Goal: Task Accomplishment & Management: Use online tool/utility

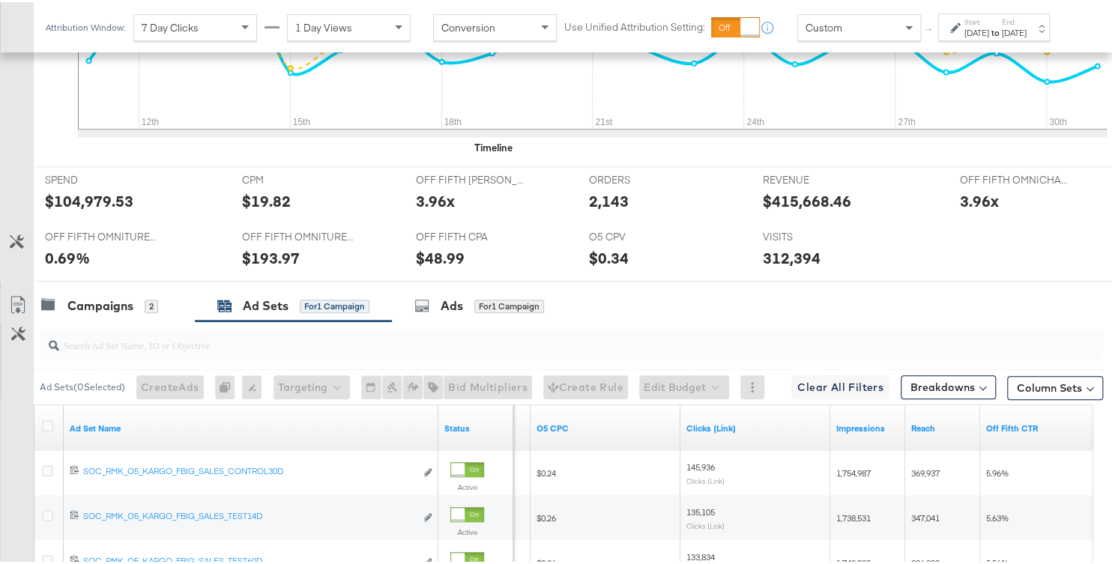
click at [965, 37] on div "Sep 11th 2025" at bounding box center [977, 31] width 25 height 12
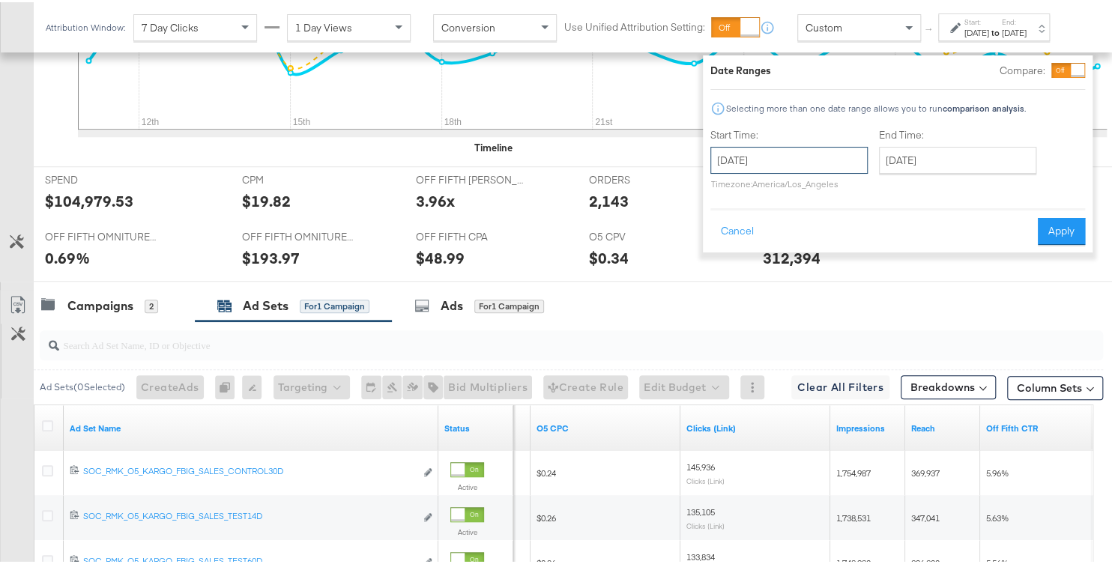
click at [816, 149] on input "September 11th 2025" at bounding box center [789, 158] width 157 height 27
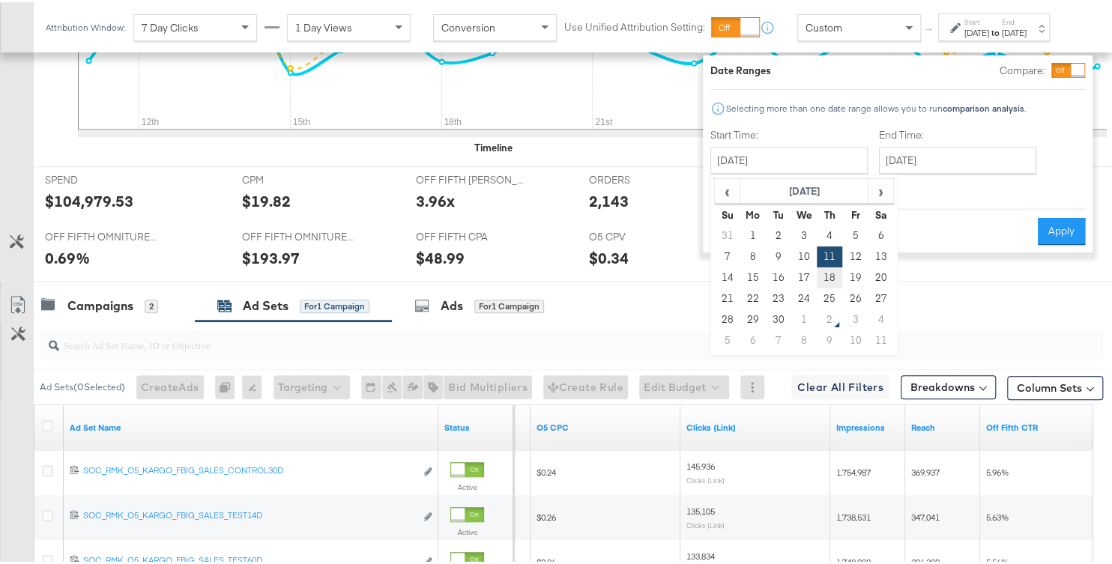
click at [817, 273] on td "18" at bounding box center [829, 275] width 25 height 21
type input "September 18th 2025"
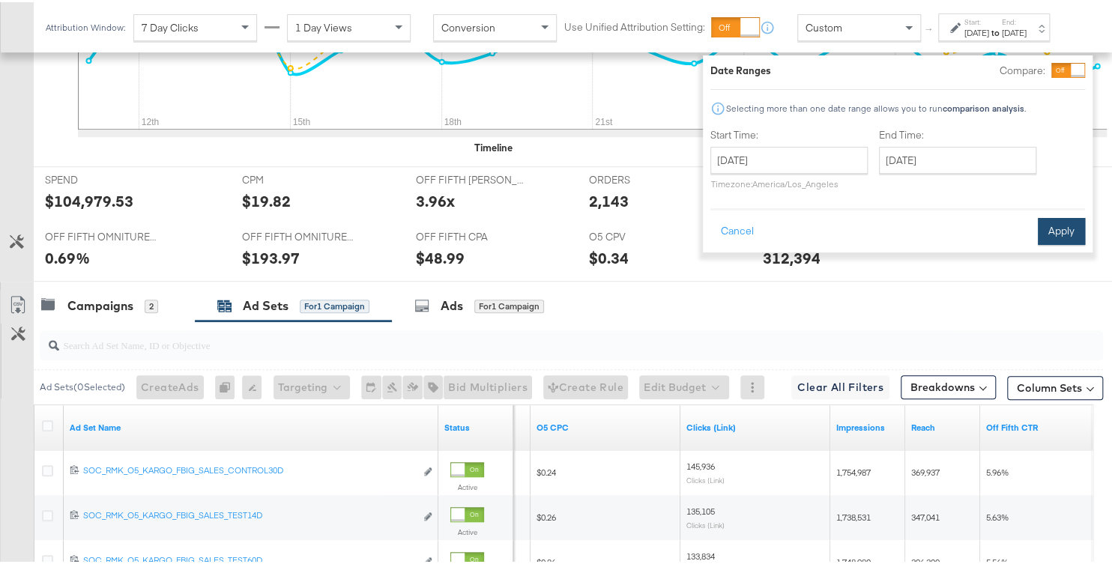
click at [1047, 229] on button "Apply" at bounding box center [1061, 229] width 47 height 27
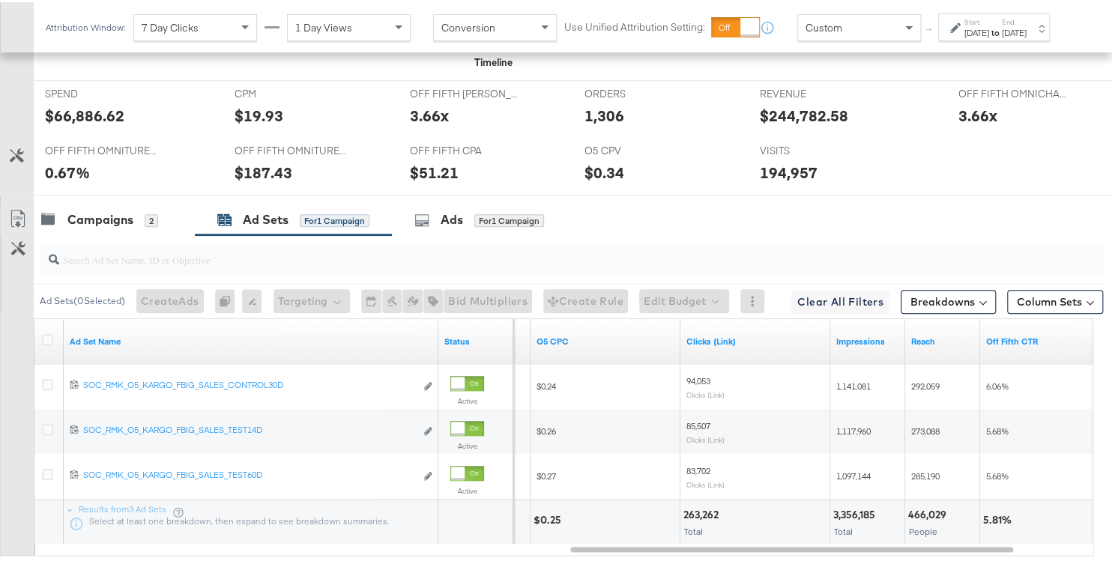
scroll to position [655, 0]
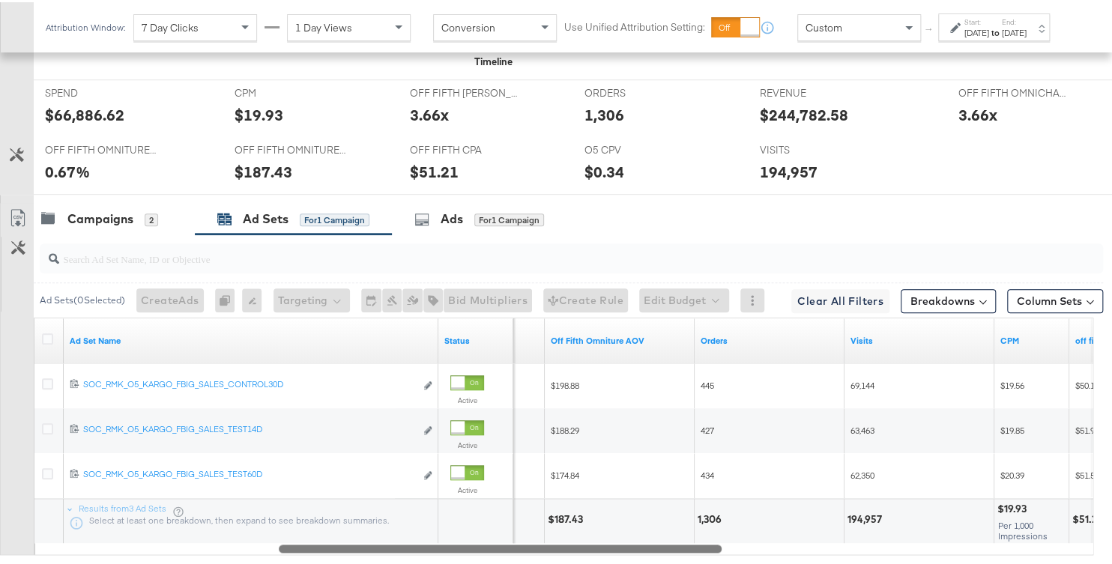
drag, startPoint x: 697, startPoint y: 541, endPoint x: 366, endPoint y: 501, distance: 333.8
click at [377, 498] on div "Ad Set Name Status Off Fifth LC ROAS Off Fifth Omniture AOV Orders Visits CPM o…" at bounding box center [564, 435] width 1060 height 238
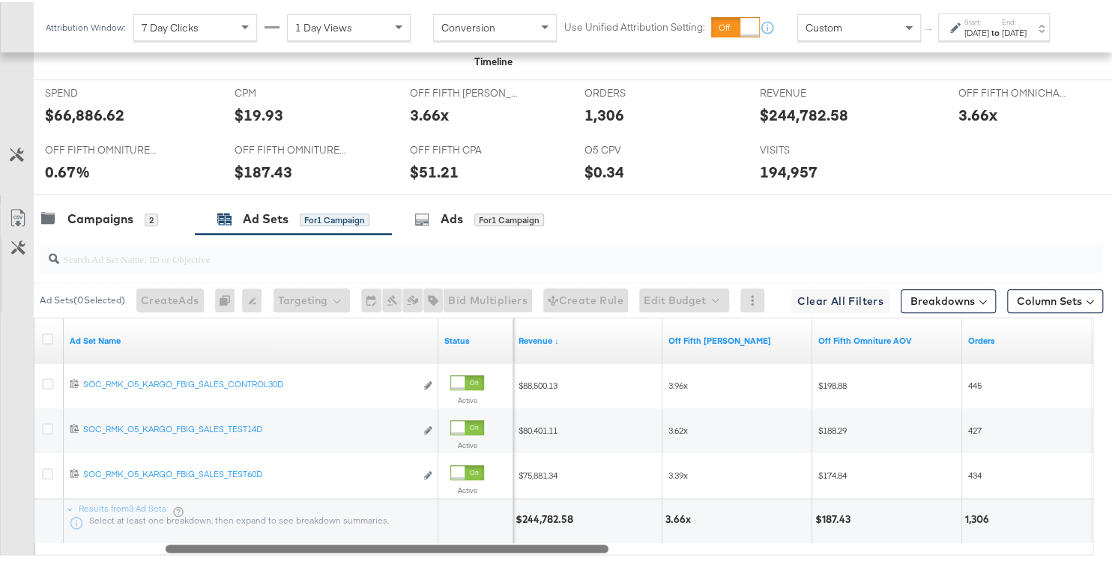
drag, startPoint x: 653, startPoint y: 546, endPoint x: 569, endPoint y: 552, distance: 84.2
click at [569, 552] on div "Ad Sets ( 0 Selected) Create Ads At least one ad set must be selected 0 Rename …" at bounding box center [551, 408] width 1103 height 353
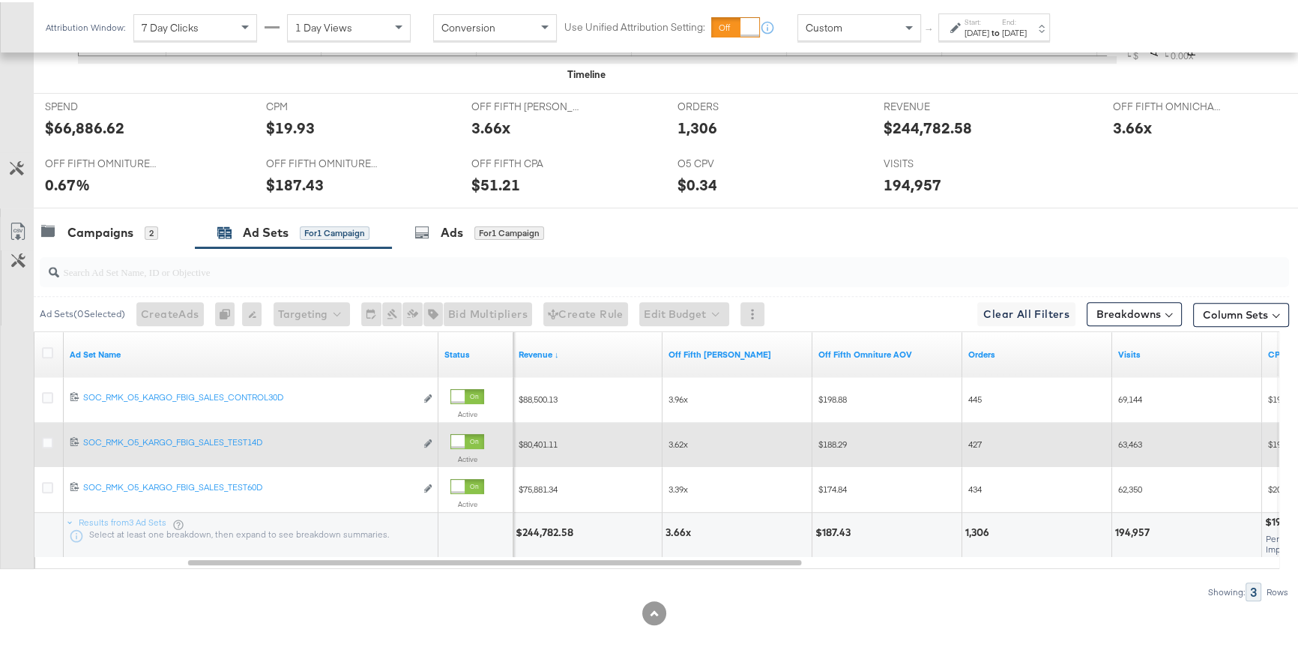
scroll to position [638, 0]
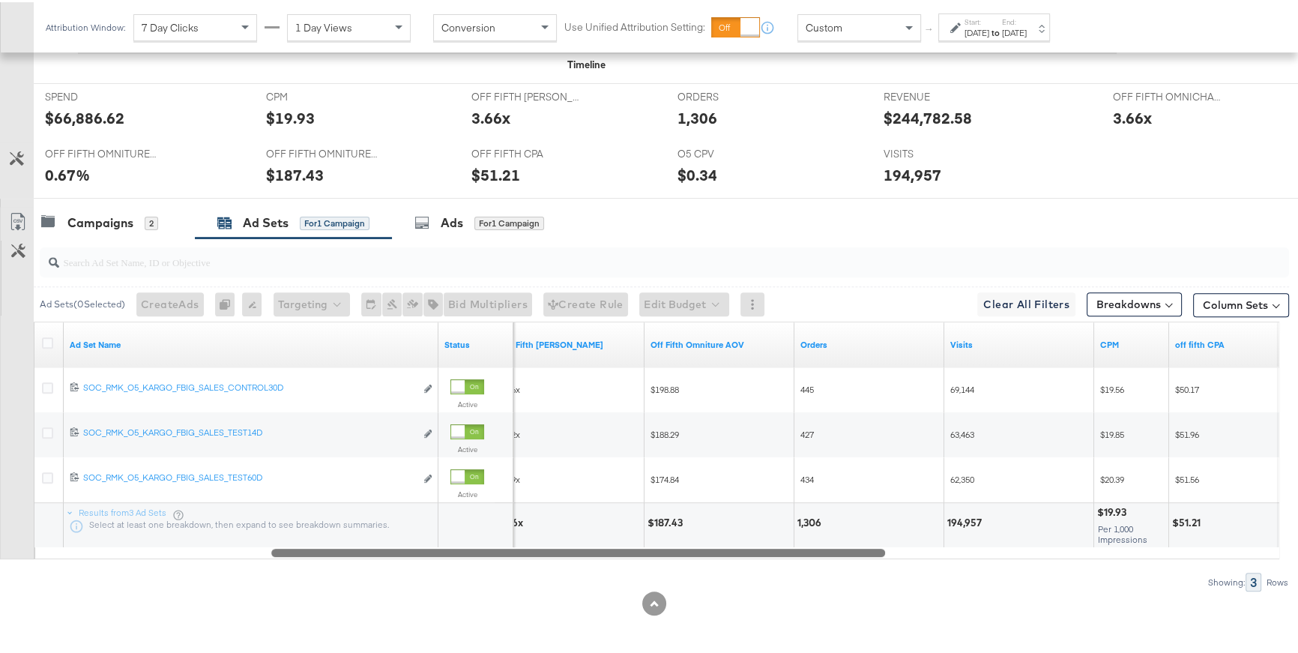
drag, startPoint x: 669, startPoint y: 544, endPoint x: 753, endPoint y: 549, distance: 84.1
click at [753, 549] on div at bounding box center [578, 549] width 614 height 13
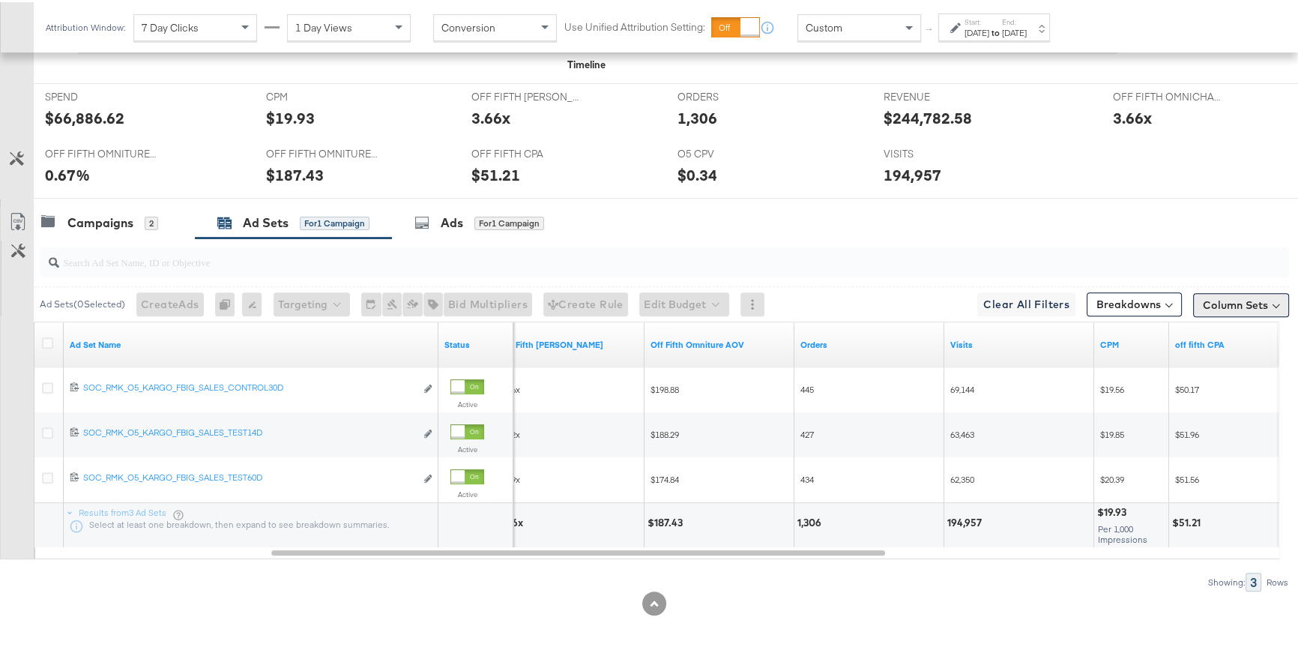
click at [1112, 298] on button "Column Sets" at bounding box center [1241, 303] width 96 height 24
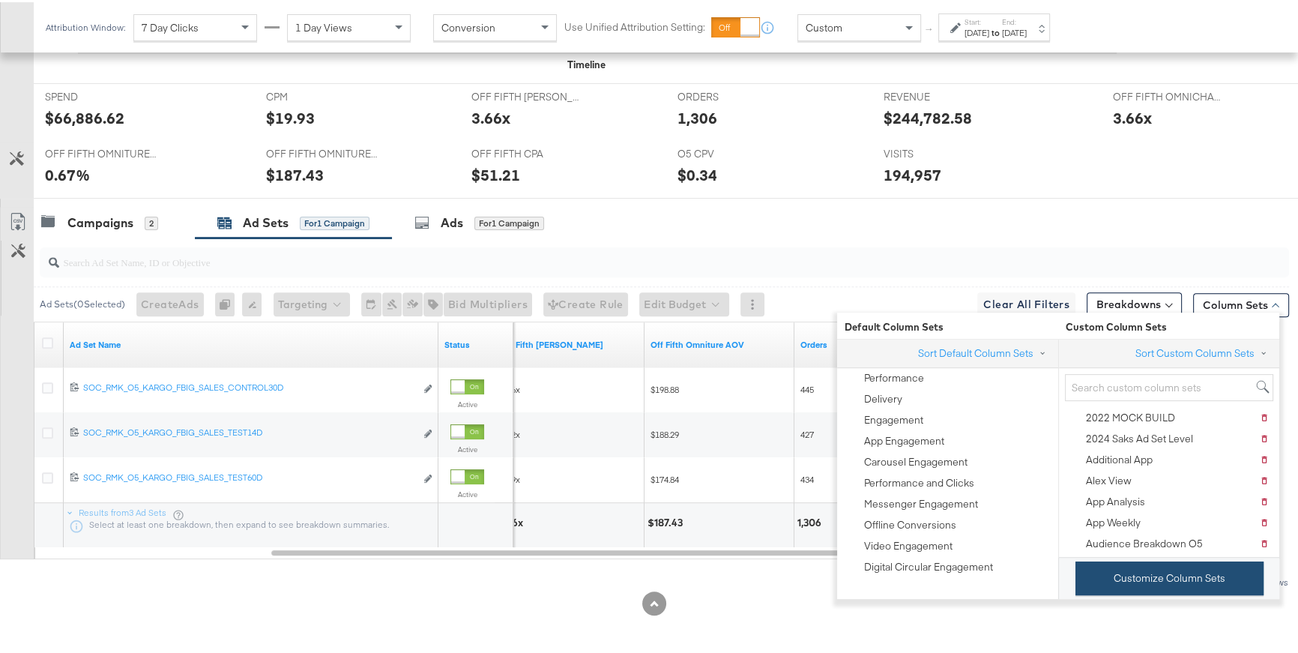
click at [1112, 564] on button "Customize Column Sets" at bounding box center [1170, 576] width 188 height 34
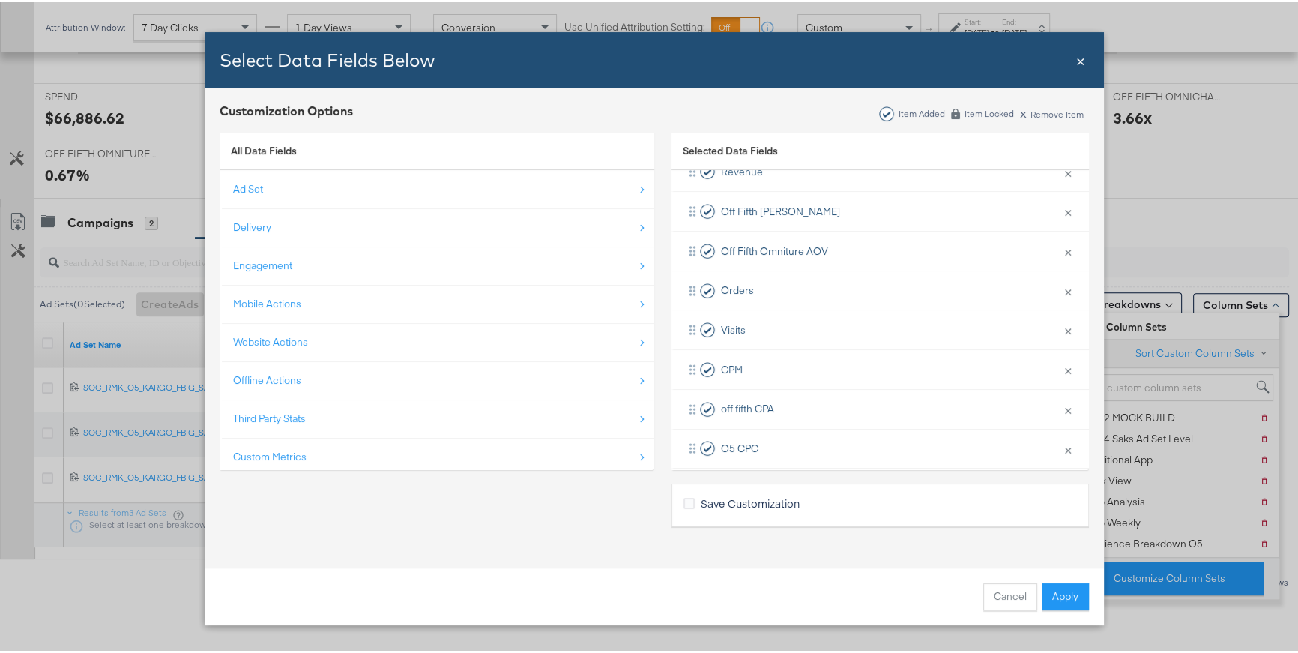
scroll to position [168, 0]
drag, startPoint x: 689, startPoint y: 406, endPoint x: 696, endPoint y: 238, distance: 168.8
click at [696, 238] on div "Spend × Remove from KPIs Budget × Remove from KPIs Revenue × Remove from KPIs O…" at bounding box center [881, 366] width 418 height 592
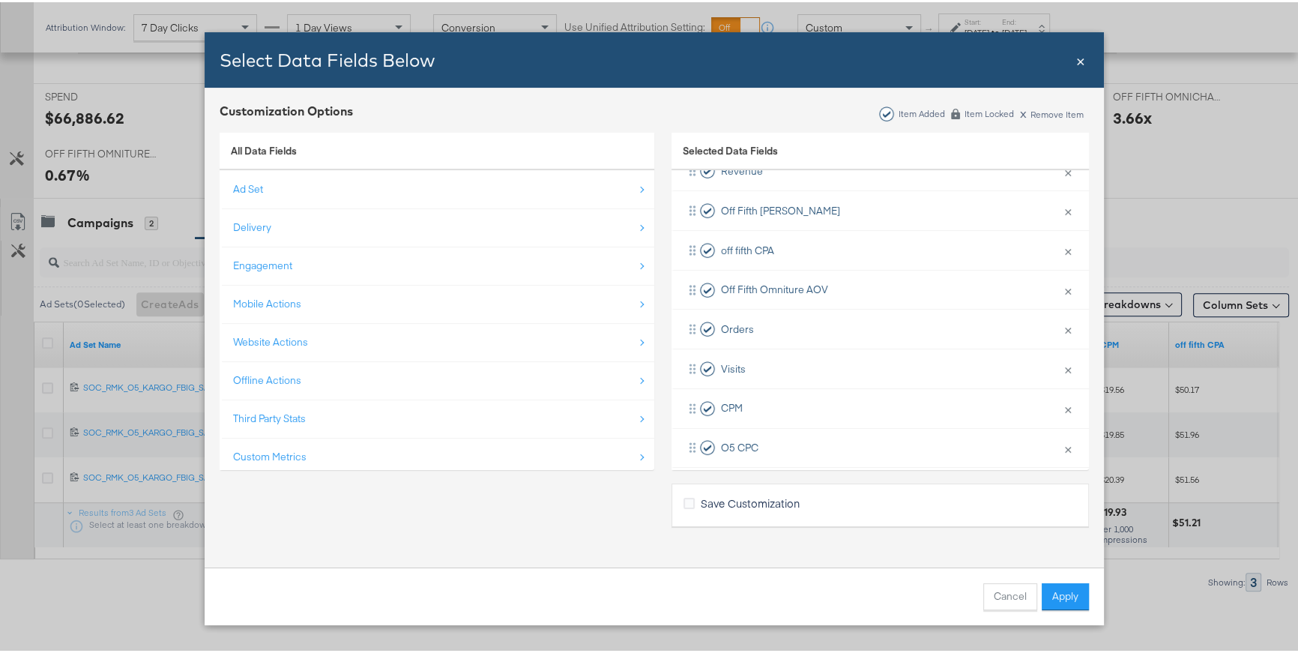
scroll to position [169, 0]
drag, startPoint x: 687, startPoint y: 404, endPoint x: 692, endPoint y: 306, distance: 98.3
click at [692, 306] on div "Spend × Remove from KPIs Budget × Remove from KPIs Revenue × Remove from KPIs O…" at bounding box center [881, 366] width 418 height 592
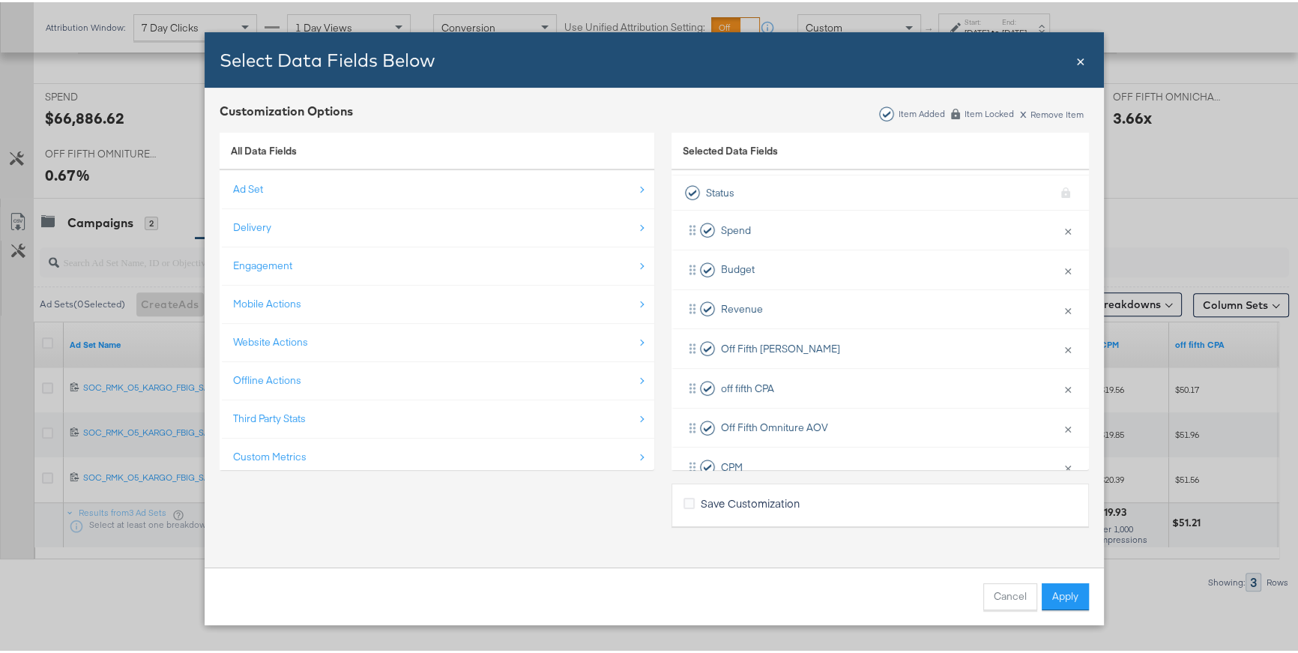
scroll to position [0, 0]
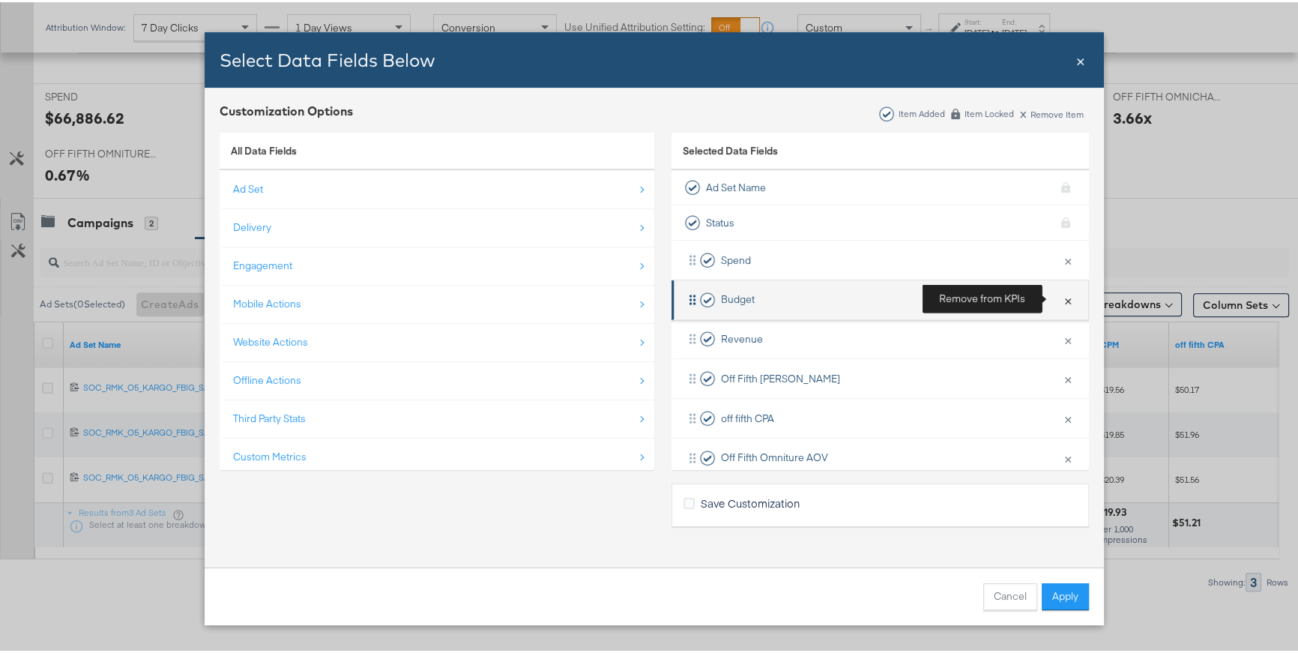
click at [1058, 297] on button "×" at bounding box center [1067, 297] width 19 height 31
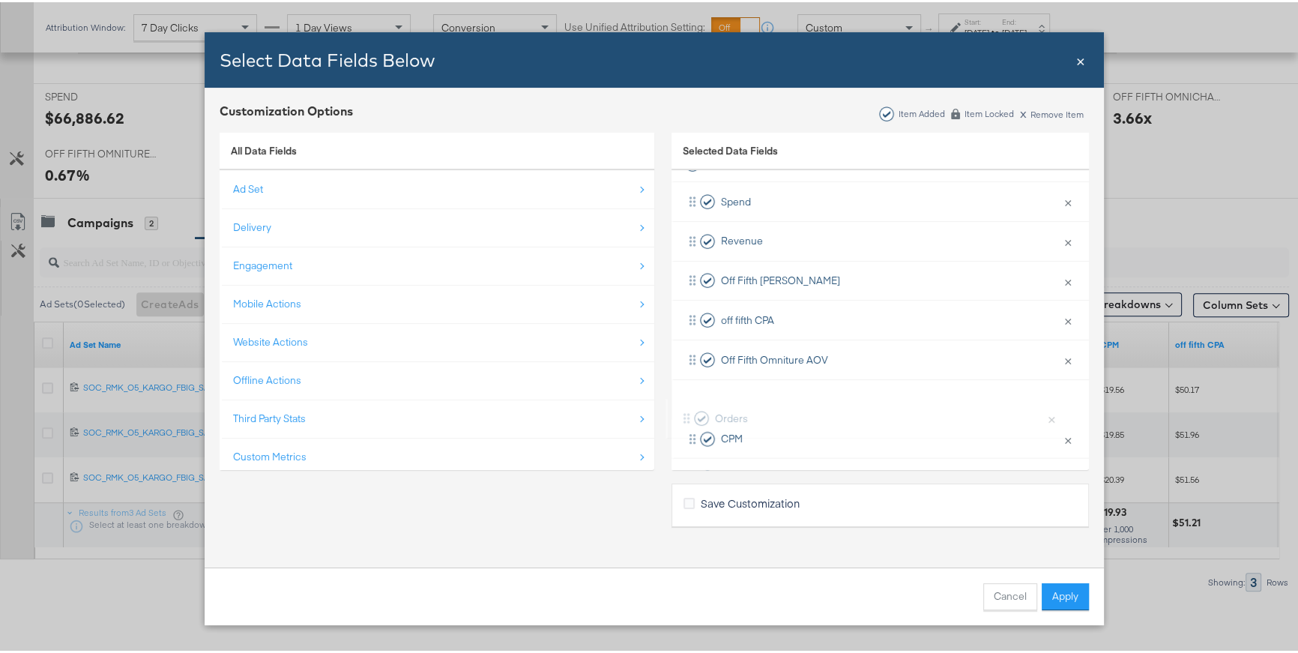
scroll to position [60, 0]
drag, startPoint x: 718, startPoint y: 451, endPoint x: 714, endPoint y: 370, distance: 81.0
click at [714, 370] on div "Spend × Remove from KPIs Revenue × Remove from KPIs Off Fifth LC ROAS × Remove …" at bounding box center [881, 454] width 418 height 553
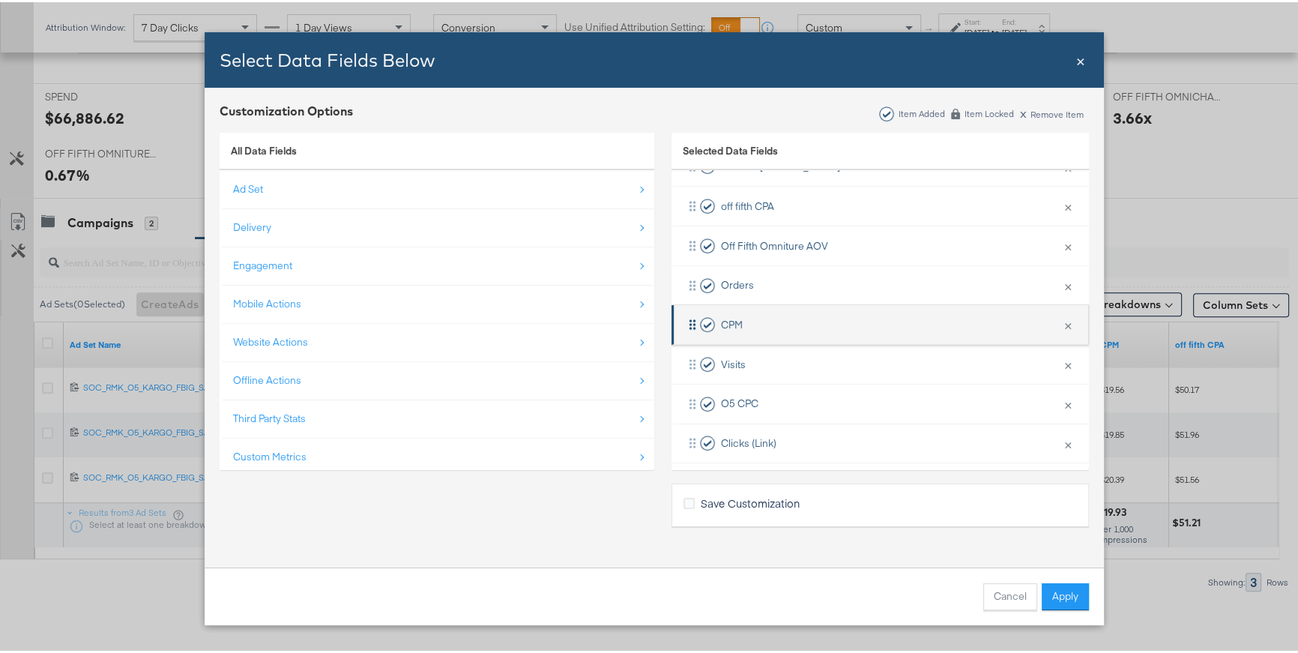
scroll to position [197, 0]
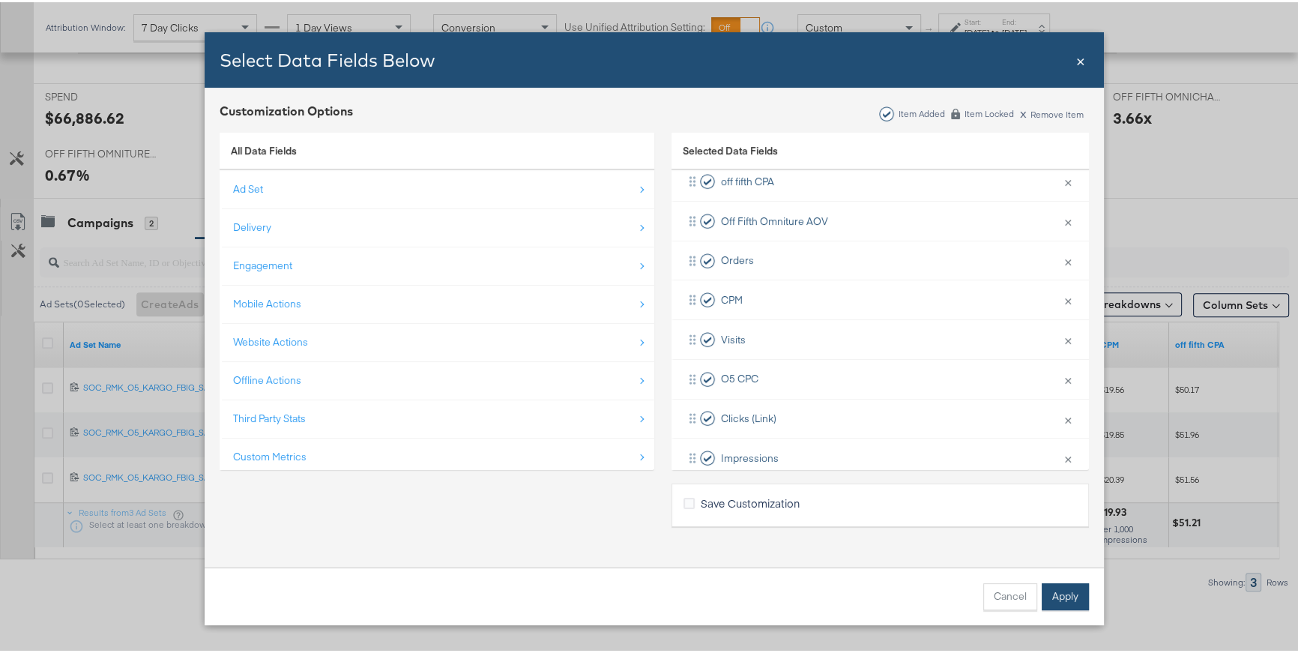
click at [1073, 564] on button "Apply" at bounding box center [1065, 594] width 47 height 27
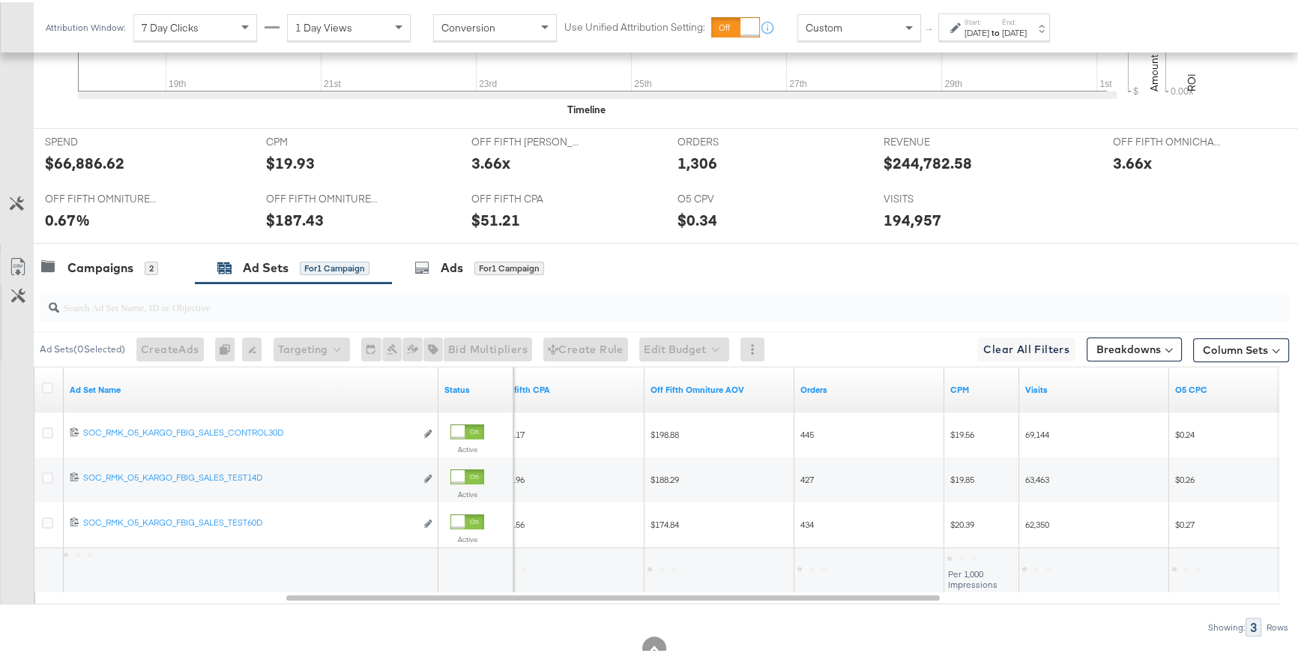
scroll to position [638, 0]
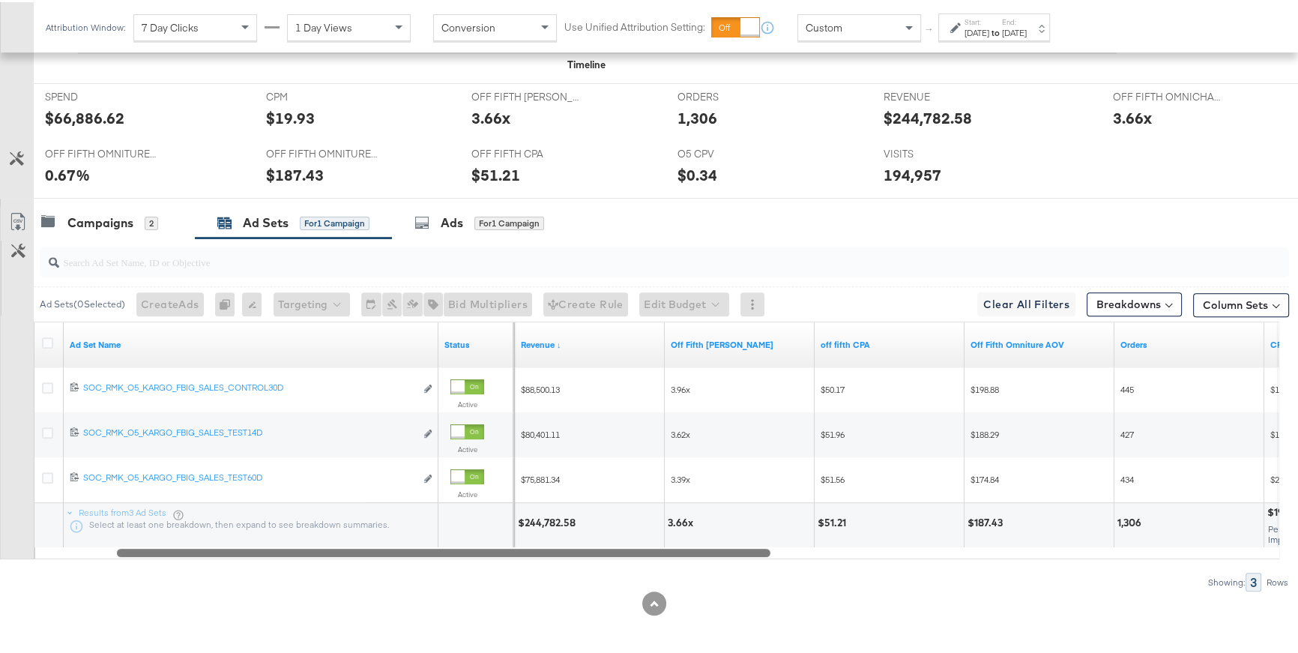
drag, startPoint x: 891, startPoint y: 549, endPoint x: 723, endPoint y: 531, distance: 168.9
click at [723, 531] on div "Ad Set Name Status Spend Revenue ↓ Off Fifth LC ROAS off fifth CPA Off Fifth Om…" at bounding box center [657, 438] width 1246 height 238
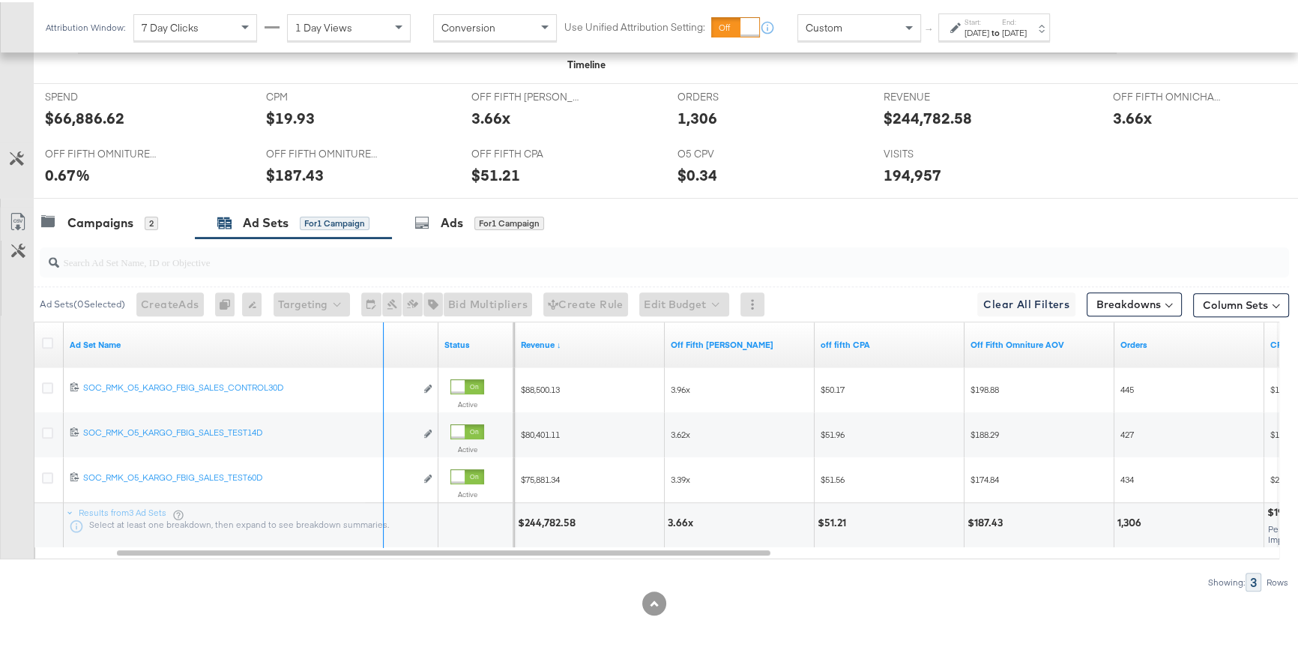
drag, startPoint x: 437, startPoint y: 333, endPoint x: 382, endPoint y: 332, distance: 54.7
click at [382, 332] on div "Ad Set Name" at bounding box center [251, 342] width 375 height 45
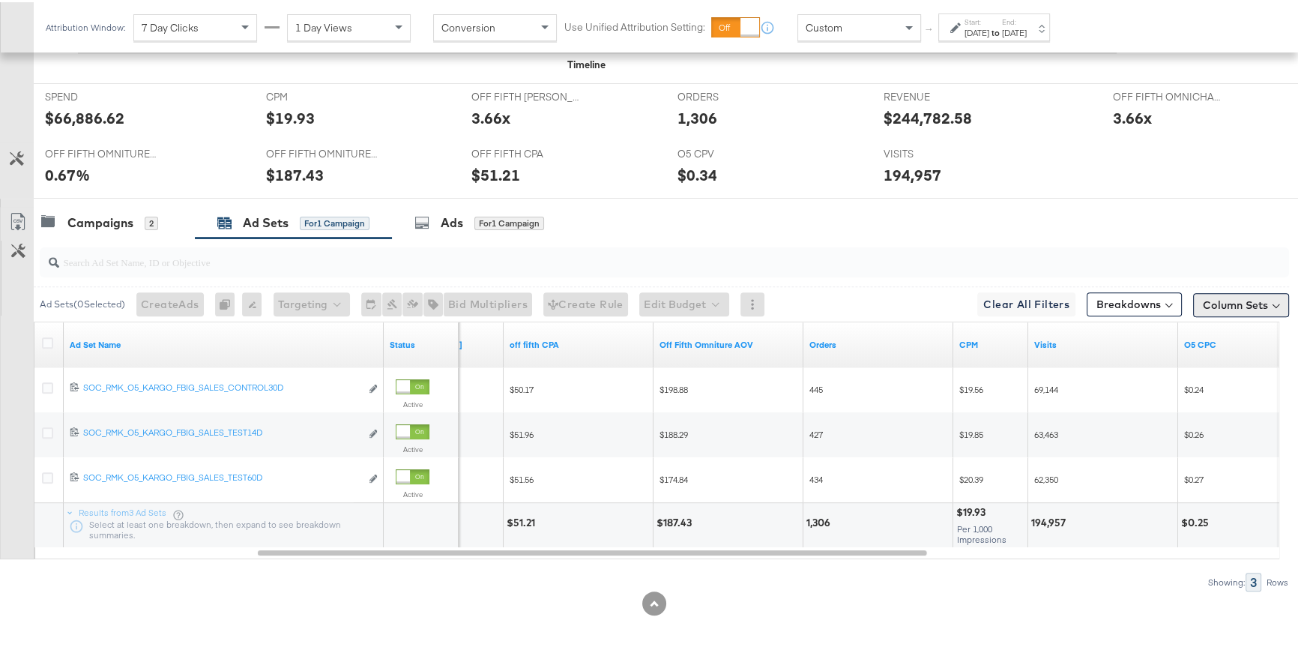
click at [1112, 305] on button "Column Sets" at bounding box center [1241, 303] width 96 height 24
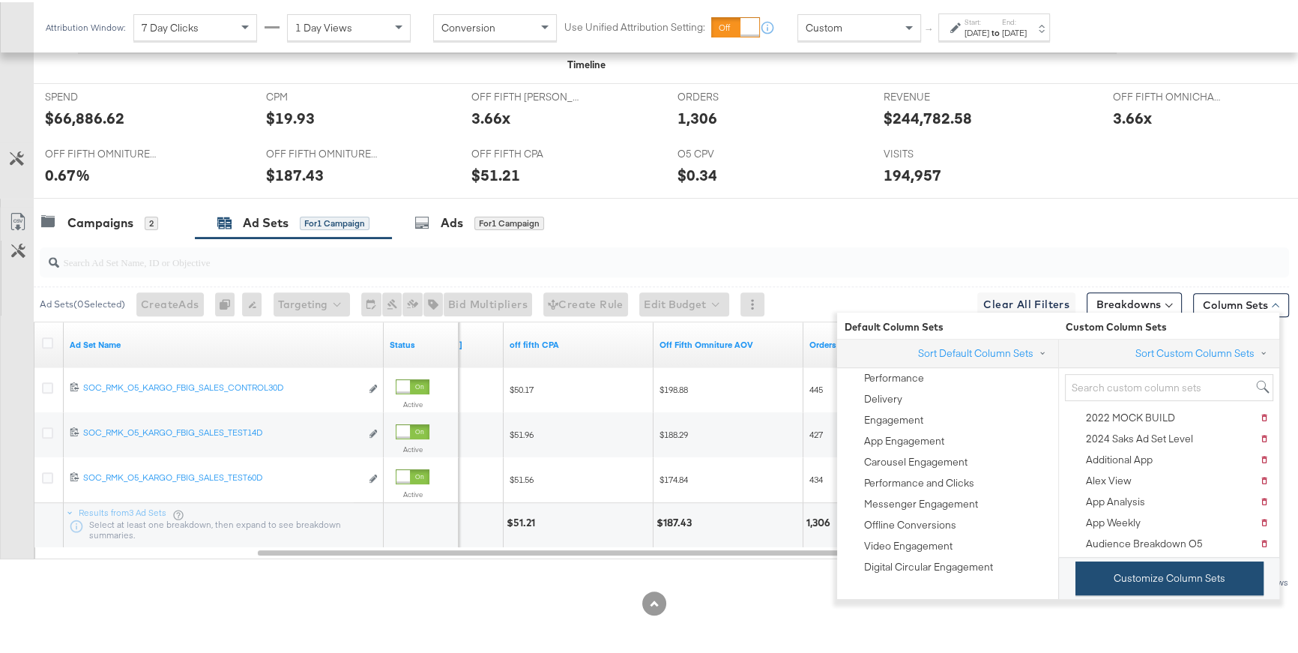
click at [1112, 564] on button "Customize Column Sets" at bounding box center [1170, 576] width 188 height 34
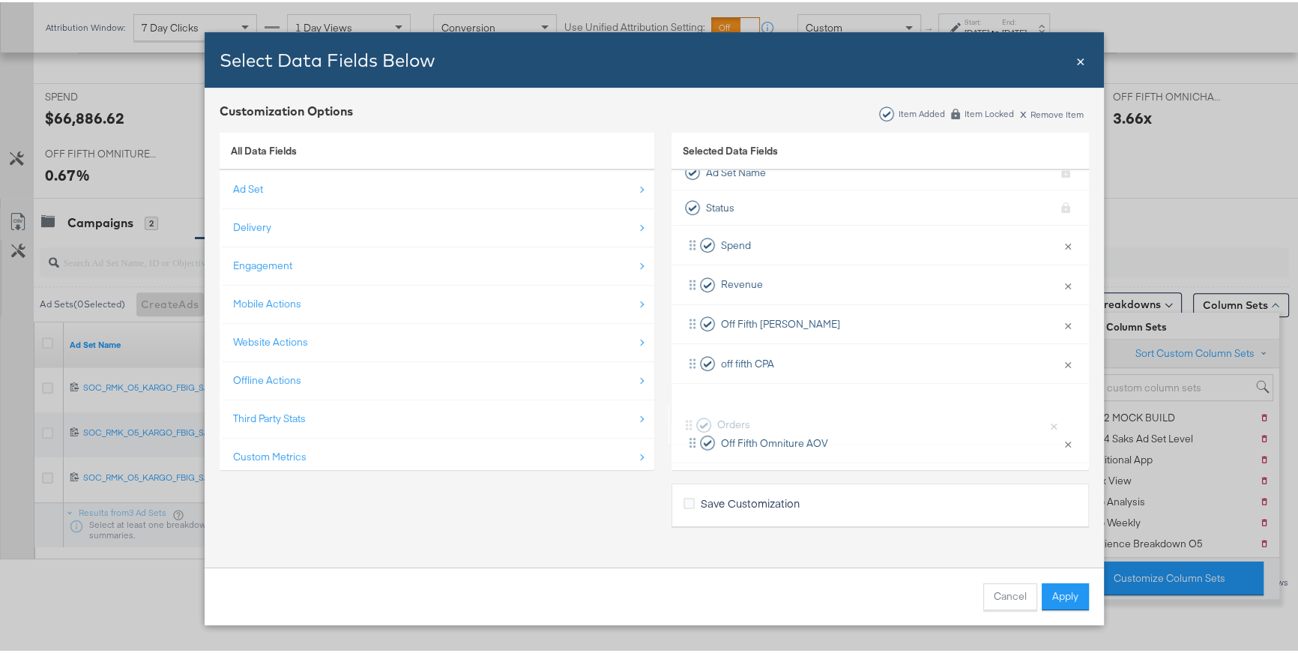
scroll to position [17, 0]
drag, startPoint x: 692, startPoint y: 457, endPoint x: 704, endPoint y: 313, distance: 143.7
click at [704, 313] on div "Spend × Remove from KPIs Revenue × Remove from KPIs Off Fifth LC ROAS × Remove …" at bounding box center [881, 497] width 418 height 553
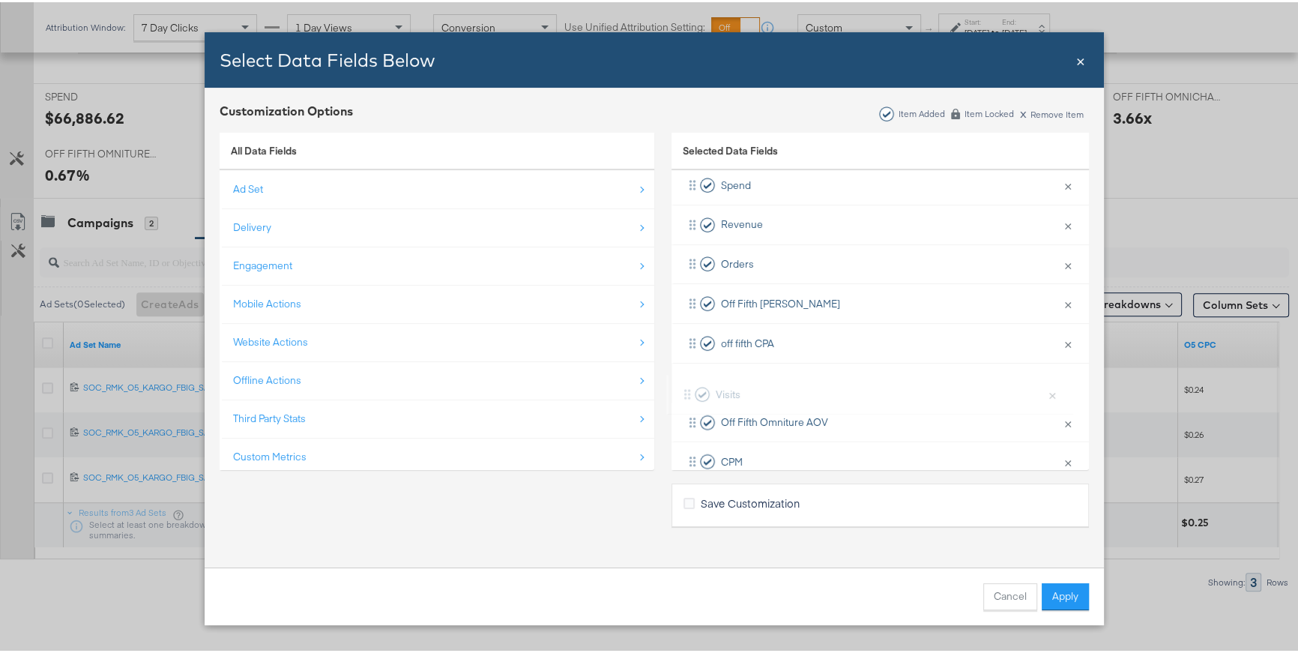
scroll to position [79, 0]
drag, startPoint x: 686, startPoint y: 455, endPoint x: 692, endPoint y: 289, distance: 166.5
click at [692, 289] on div "Spend × Remove from KPIs Revenue × Remove from KPIs Orders × Remove from KPIs O…" at bounding box center [881, 435] width 418 height 553
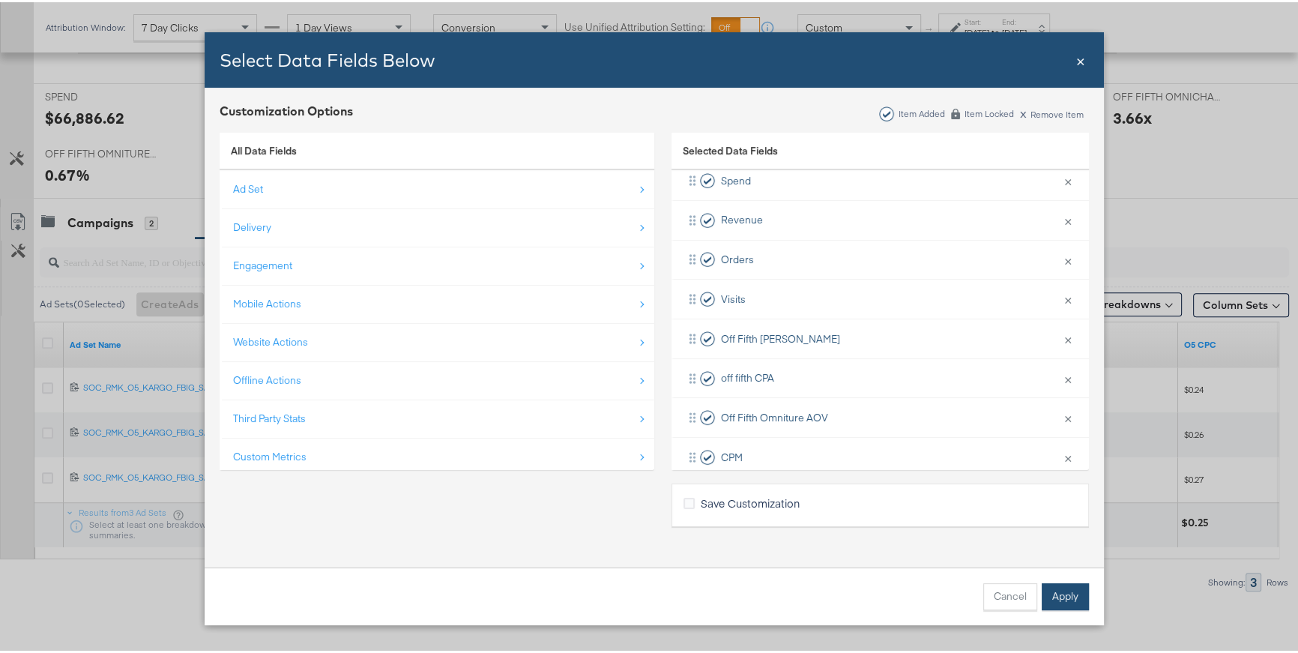
click at [1078, 564] on button "Apply" at bounding box center [1065, 594] width 47 height 27
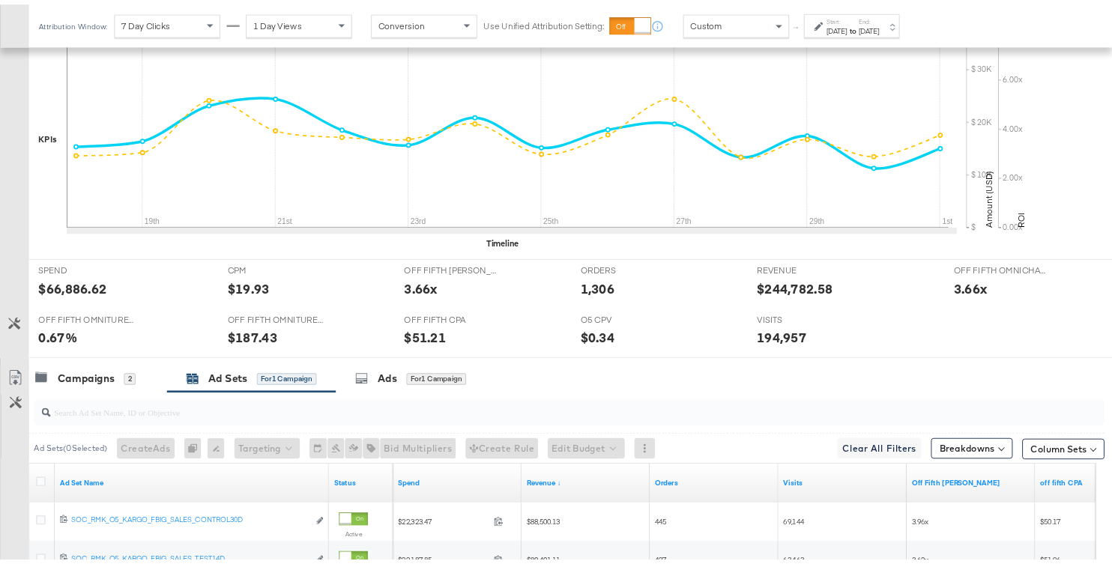
scroll to position [233, 0]
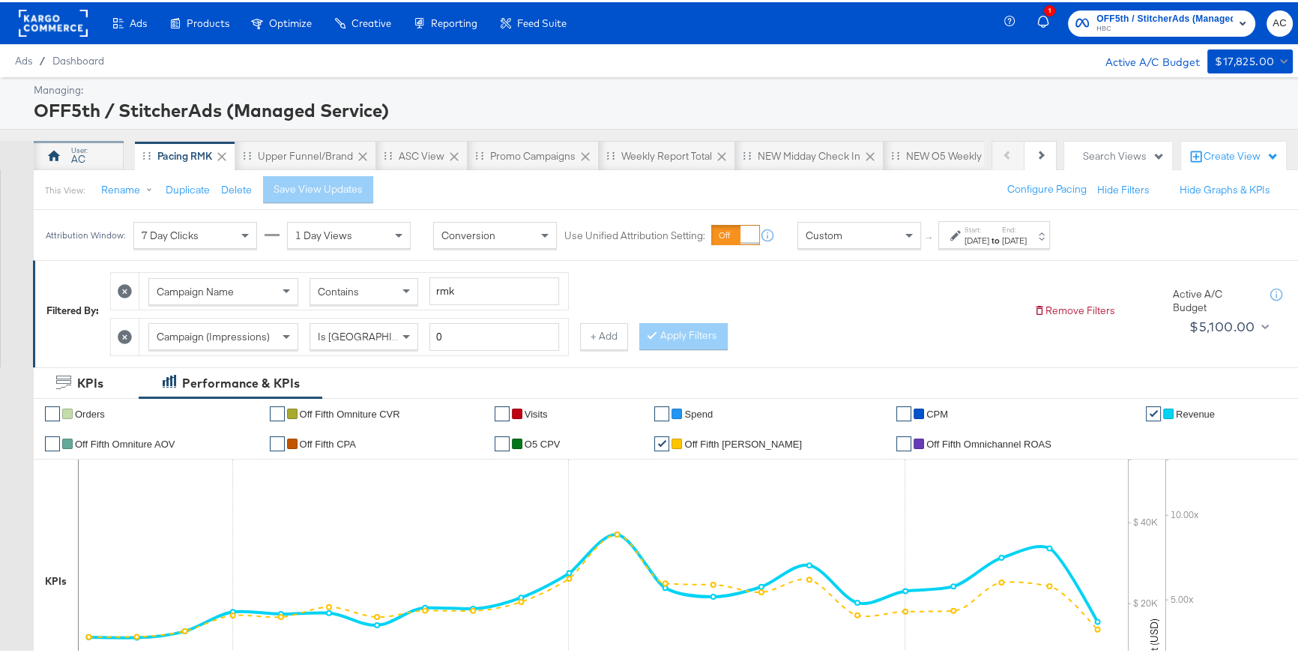
click at [69, 154] on div "AC" at bounding box center [79, 154] width 90 height 30
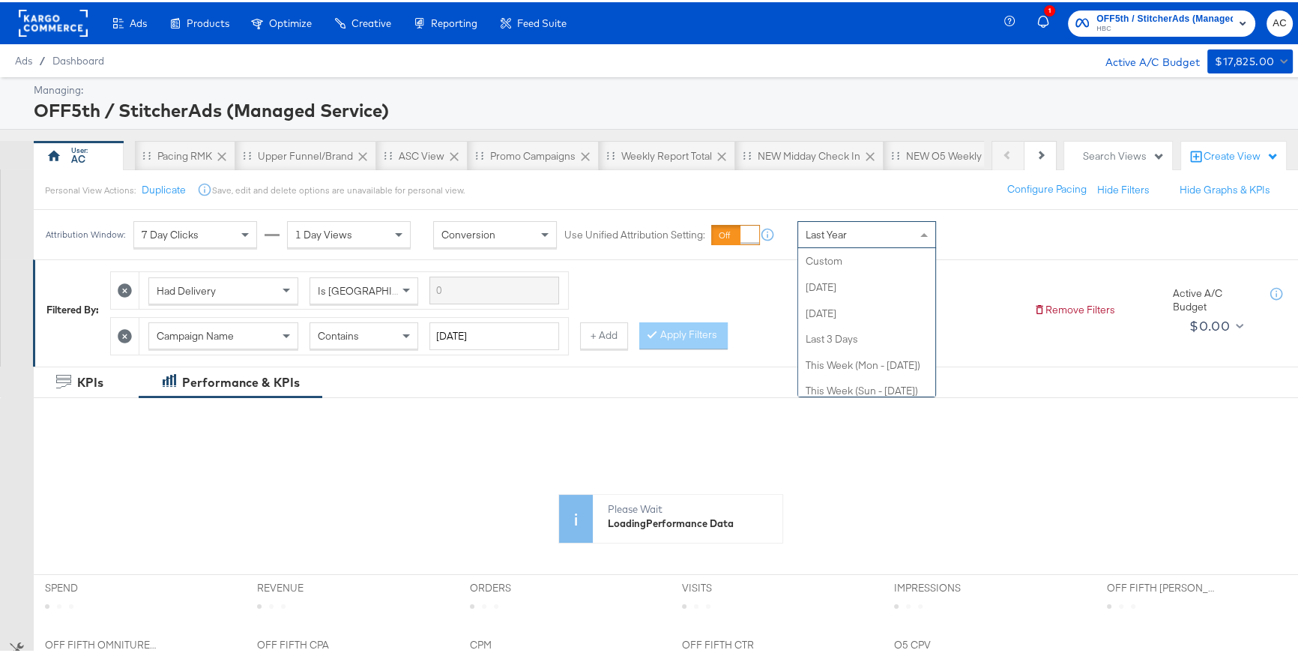
click at [824, 232] on span "Last Year" at bounding box center [826, 232] width 41 height 13
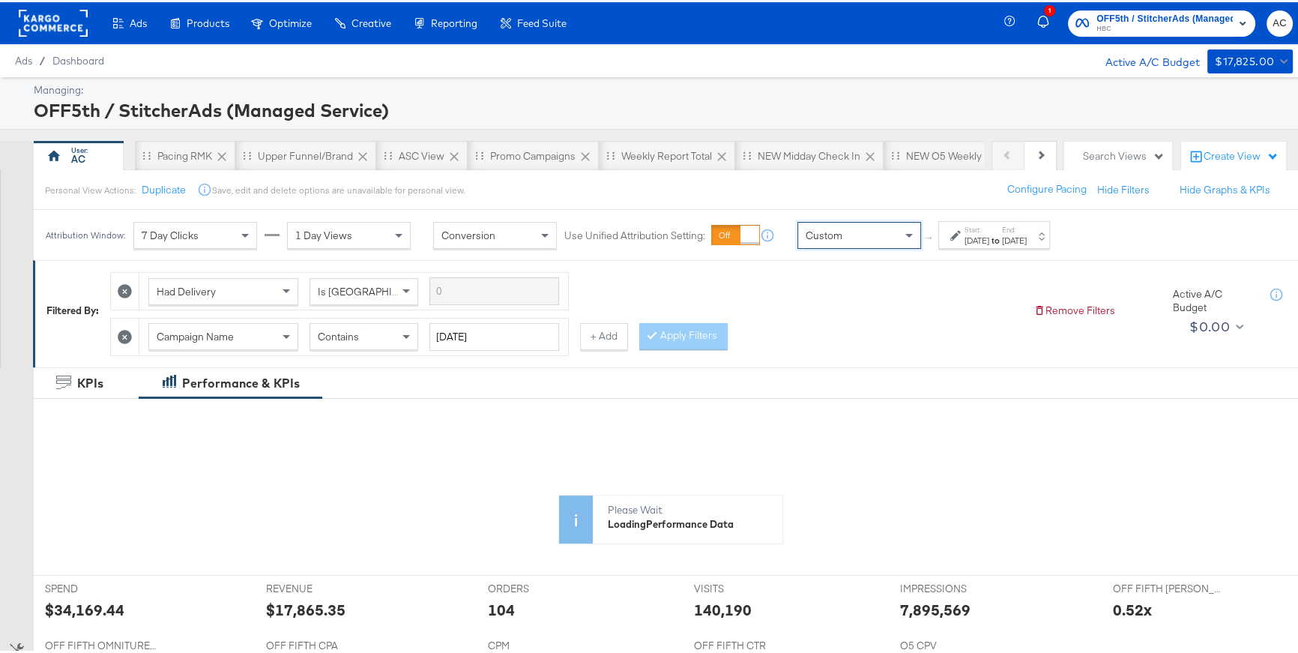
click at [989, 236] on div "[DATE]" at bounding box center [977, 238] width 25 height 12
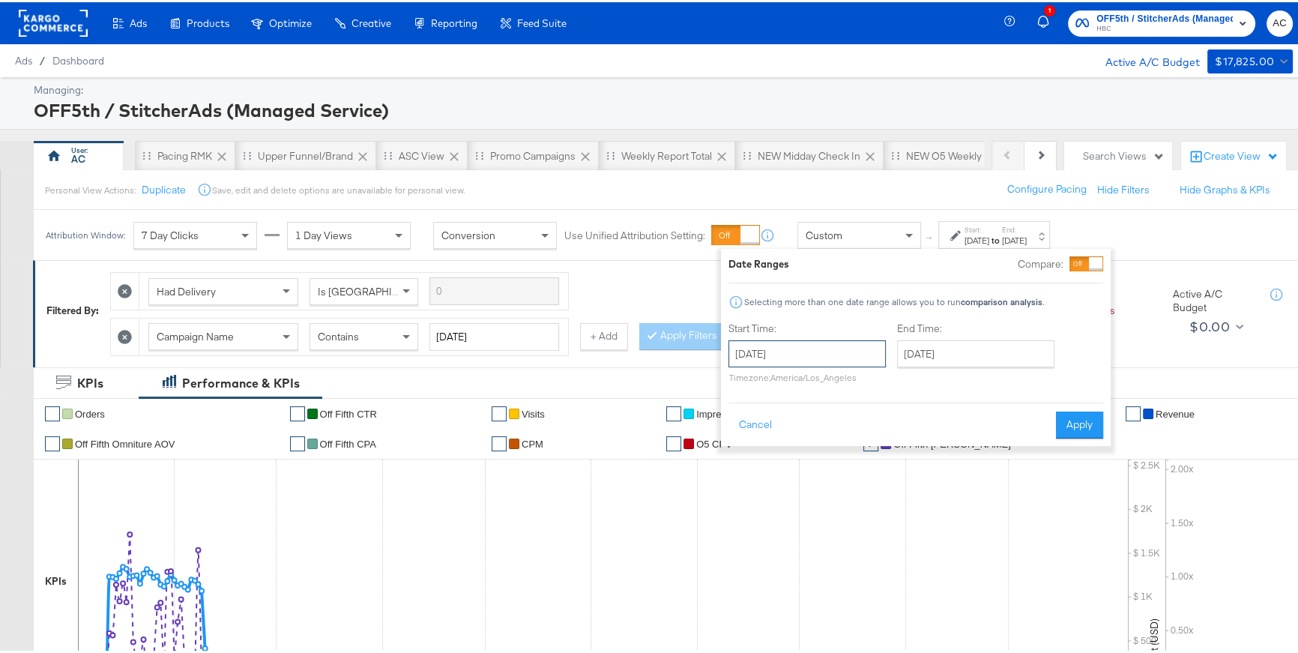
click at [864, 346] on input "[DATE]" at bounding box center [807, 351] width 157 height 27
click at [833, 380] on th "[DATE]" at bounding box center [823, 382] width 128 height 25
click at [739, 388] on span "‹" at bounding box center [740, 382] width 13 height 22
click at [798, 488] on td "Oct" at bounding box center [799, 489] width 45 height 37
click at [795, 430] on td "1" at bounding box center [796, 427] width 25 height 21
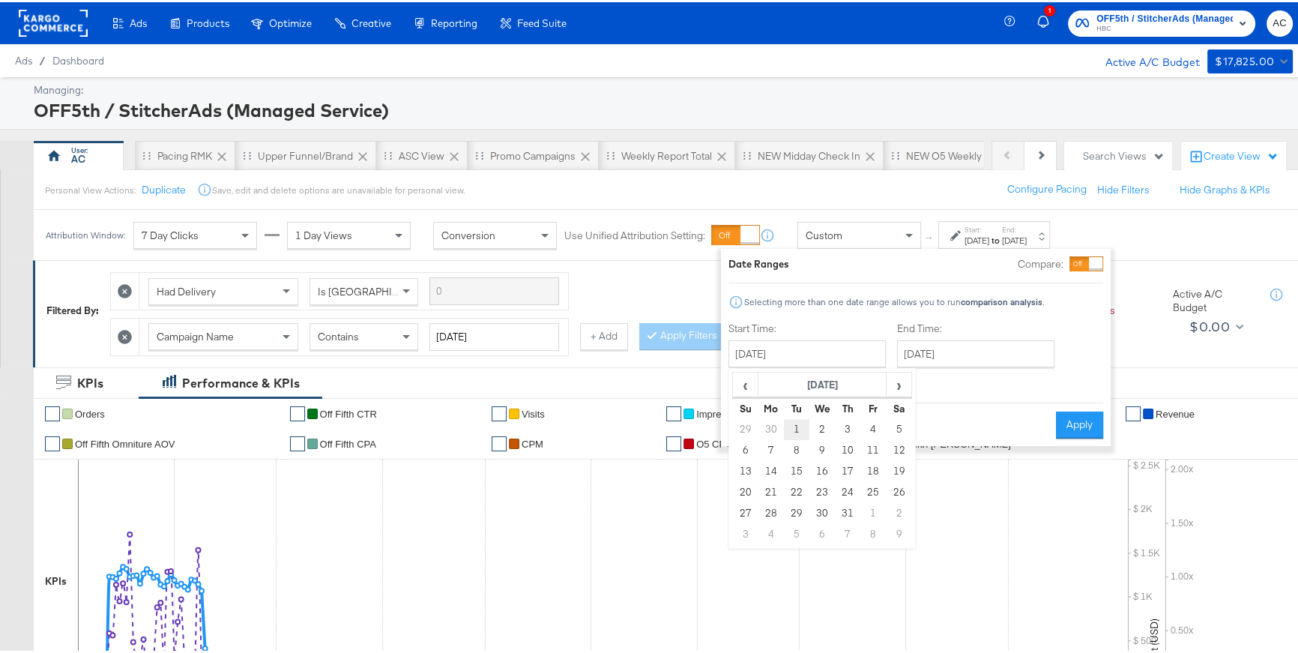
type input "[DATE]"
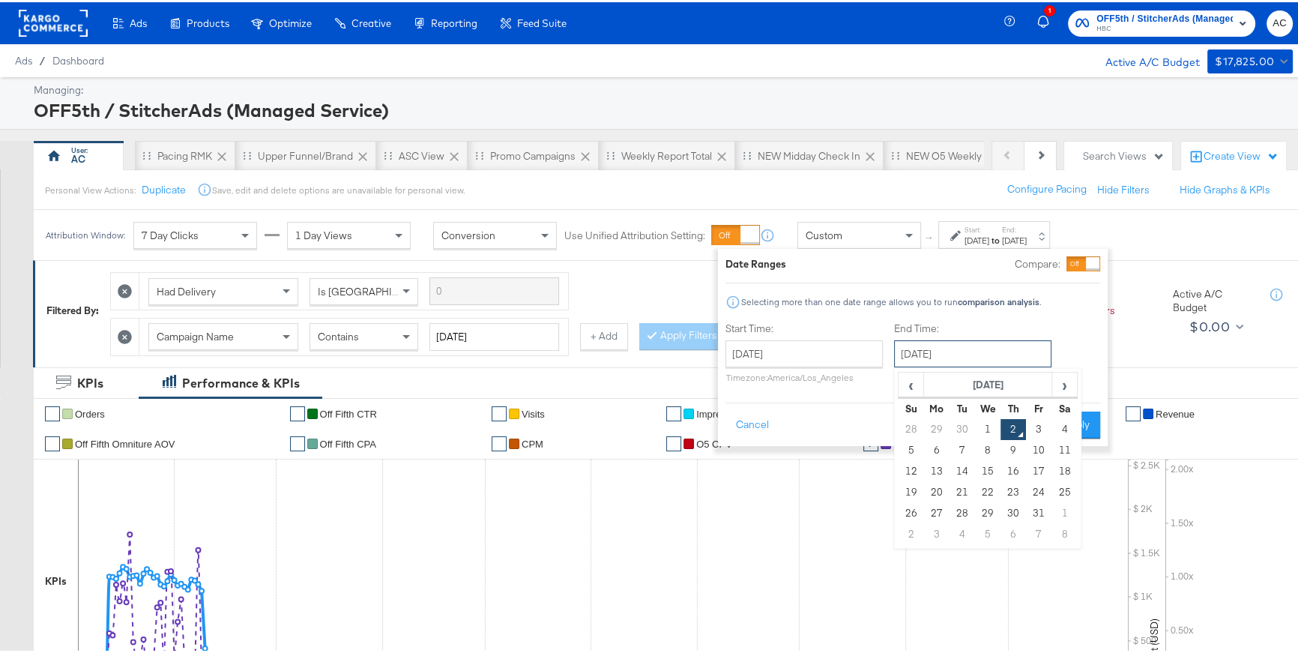
click at [949, 352] on input "[DATE]" at bounding box center [972, 351] width 157 height 27
click at [964, 379] on th "[DATE]" at bounding box center [988, 382] width 128 height 25
click at [909, 382] on span "‹" at bounding box center [906, 382] width 13 height 22
click at [1055, 495] on td "Dec" at bounding box center [1055, 489] width 45 height 37
click at [960, 529] on td "31" at bounding box center [962, 532] width 25 height 21
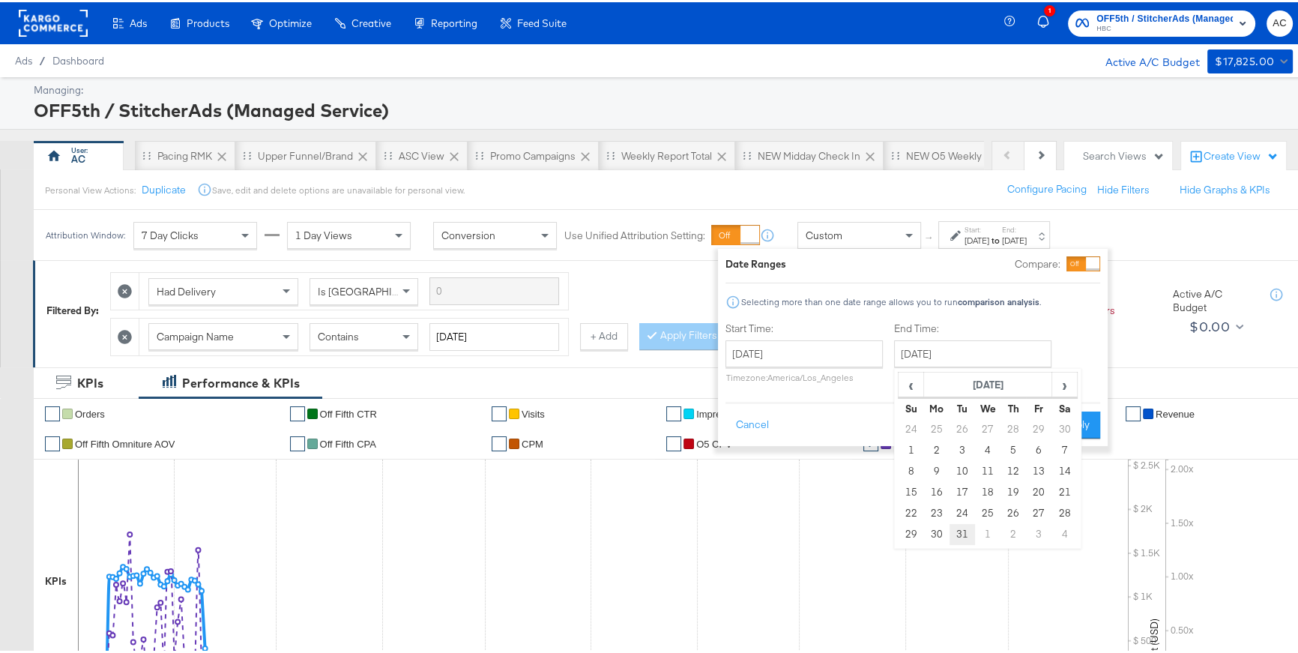
type input "[DATE]"
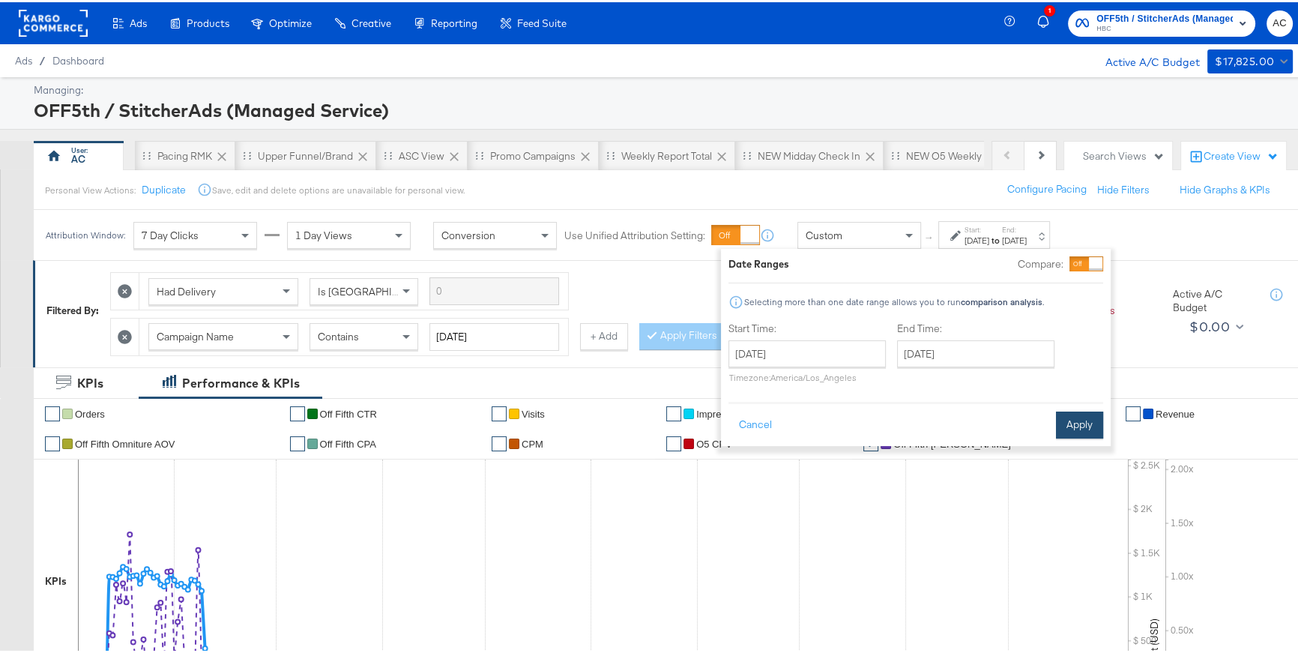
click at [1067, 424] on button "Apply" at bounding box center [1079, 422] width 47 height 27
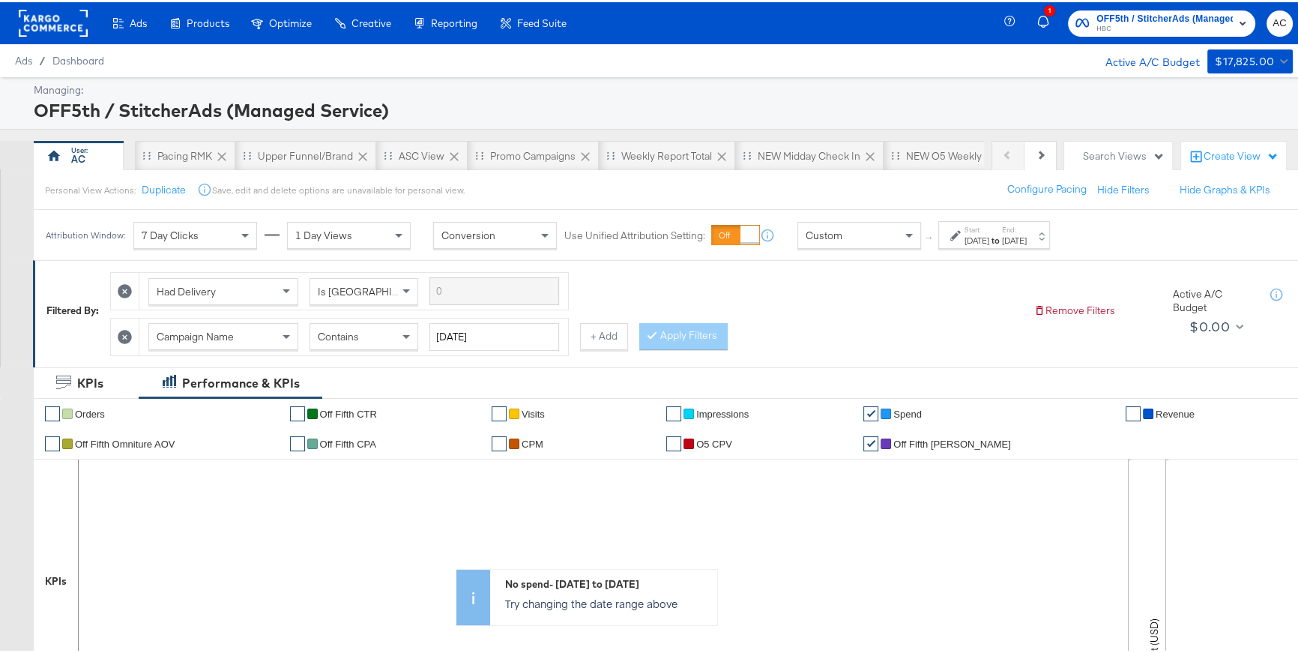
click at [124, 332] on icon at bounding box center [125, 335] width 14 height 14
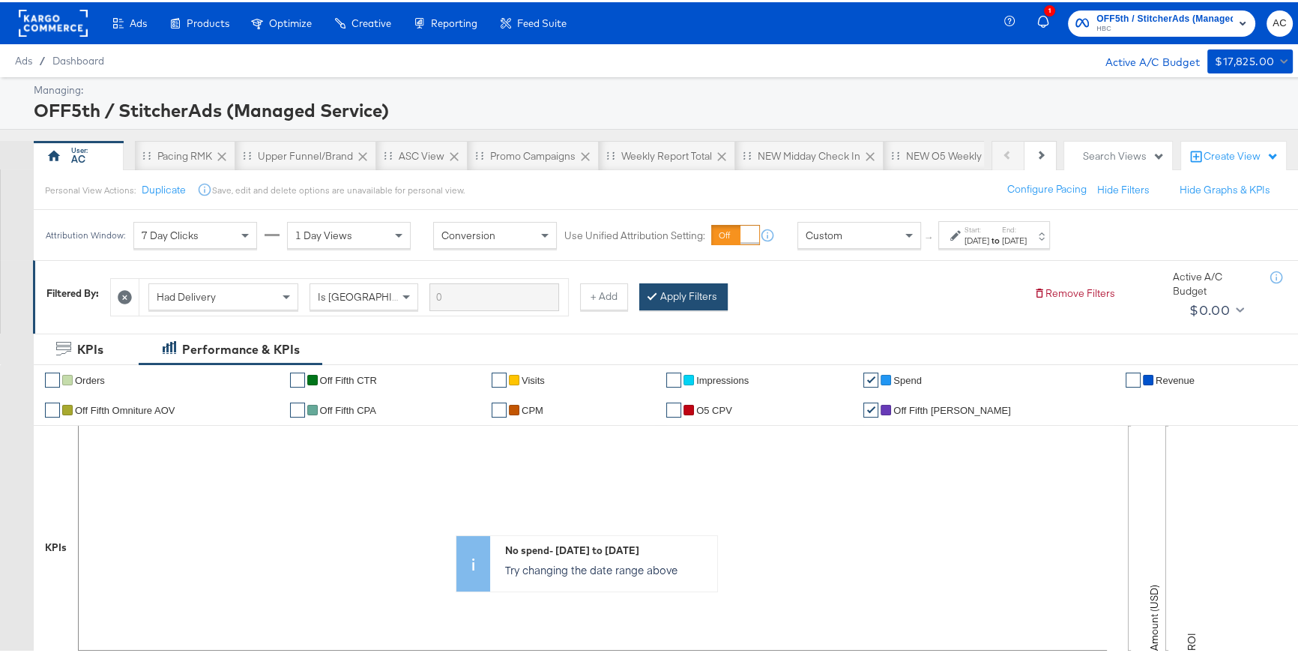
click at [696, 295] on button "Apply Filters" at bounding box center [683, 294] width 88 height 27
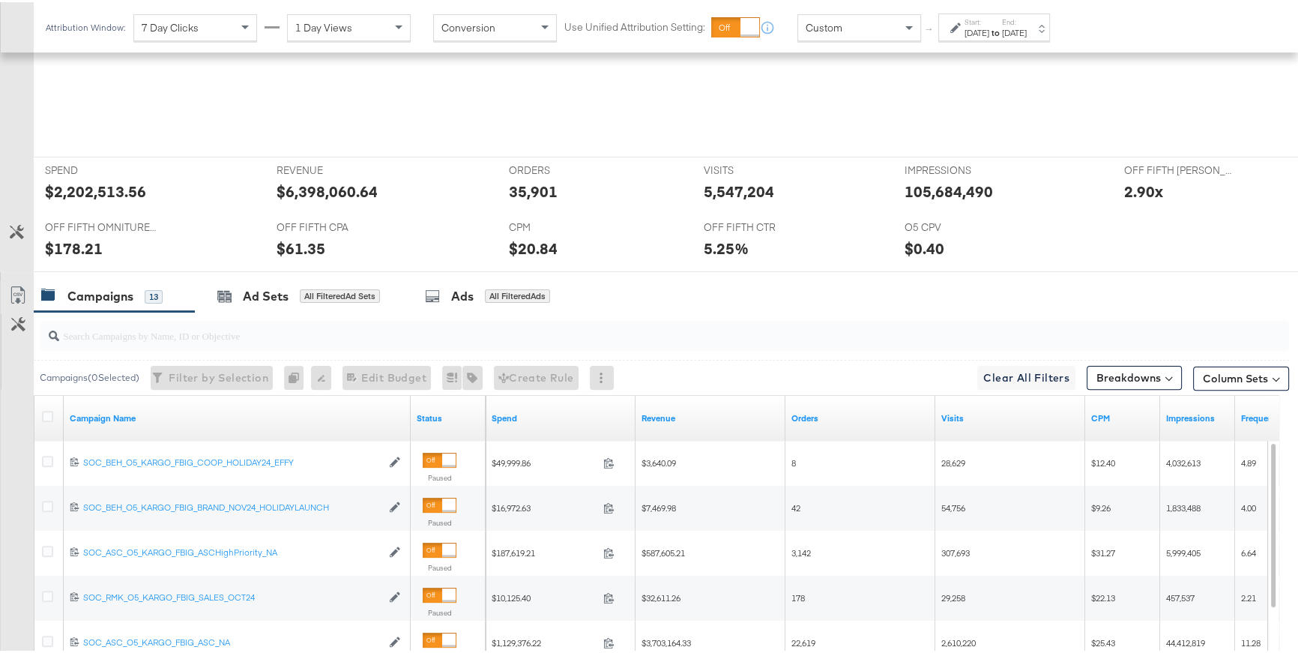
scroll to position [553, 0]
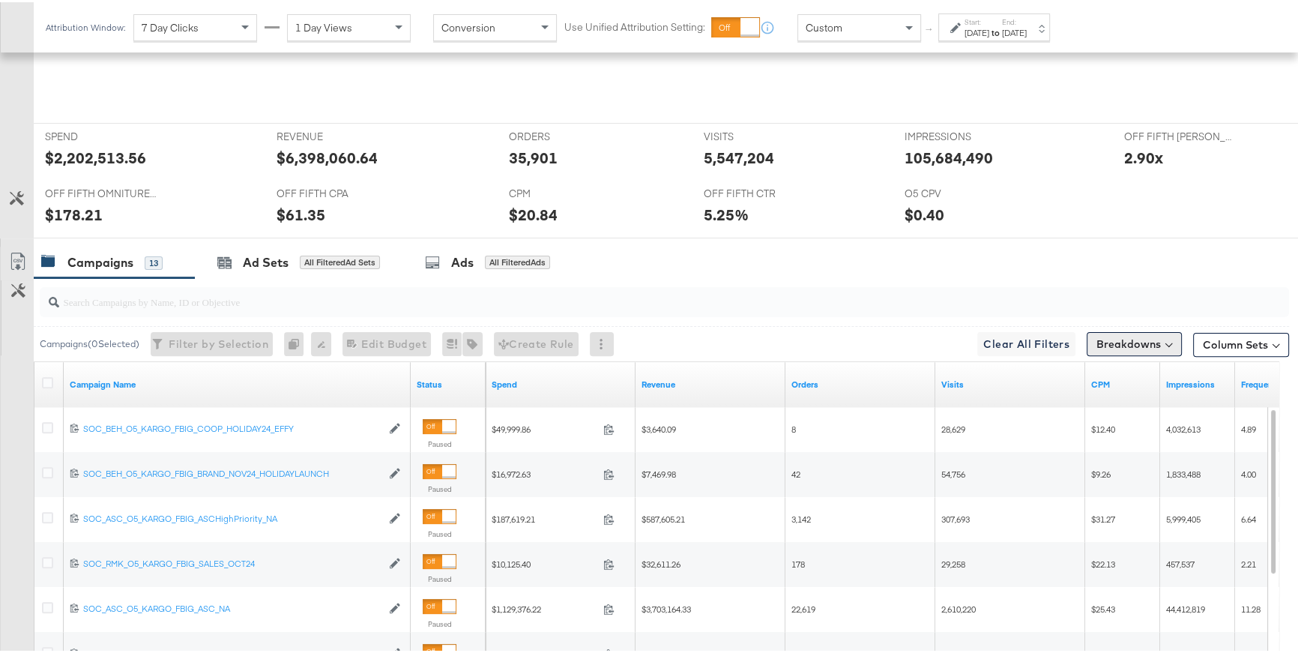
click at [1126, 340] on button "Breakdowns" at bounding box center [1134, 342] width 95 height 24
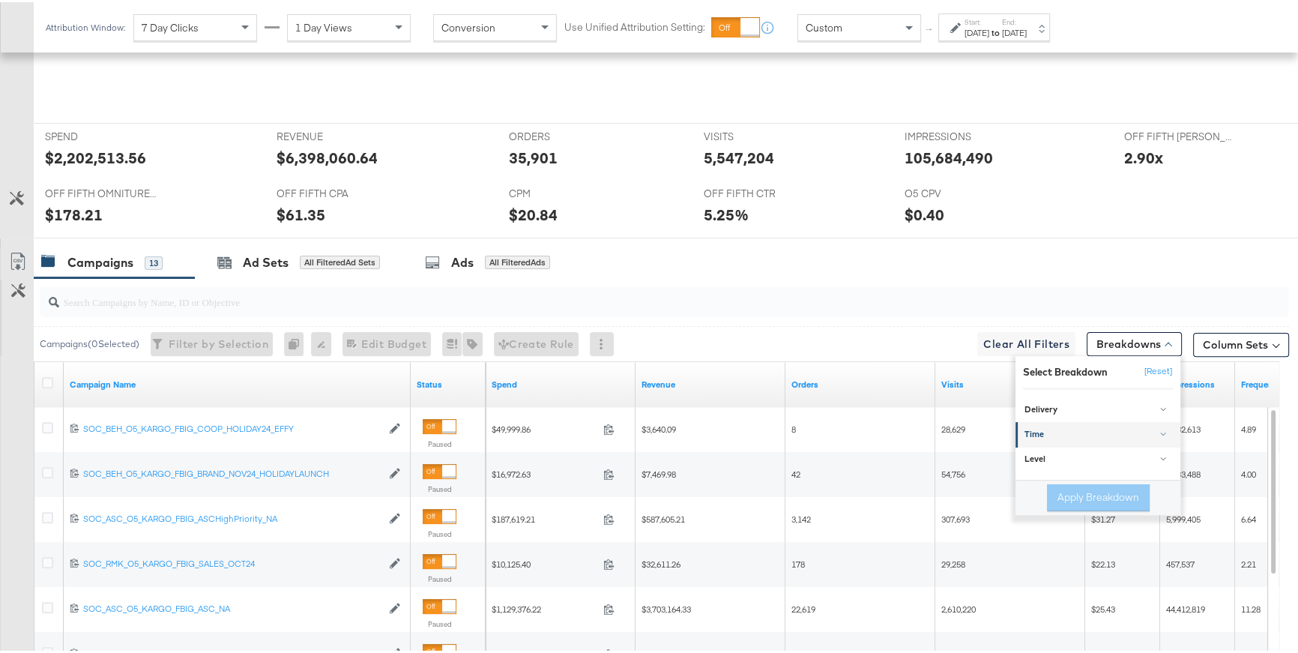
click at [1039, 435] on div "Time" at bounding box center [1099, 433] width 149 height 12
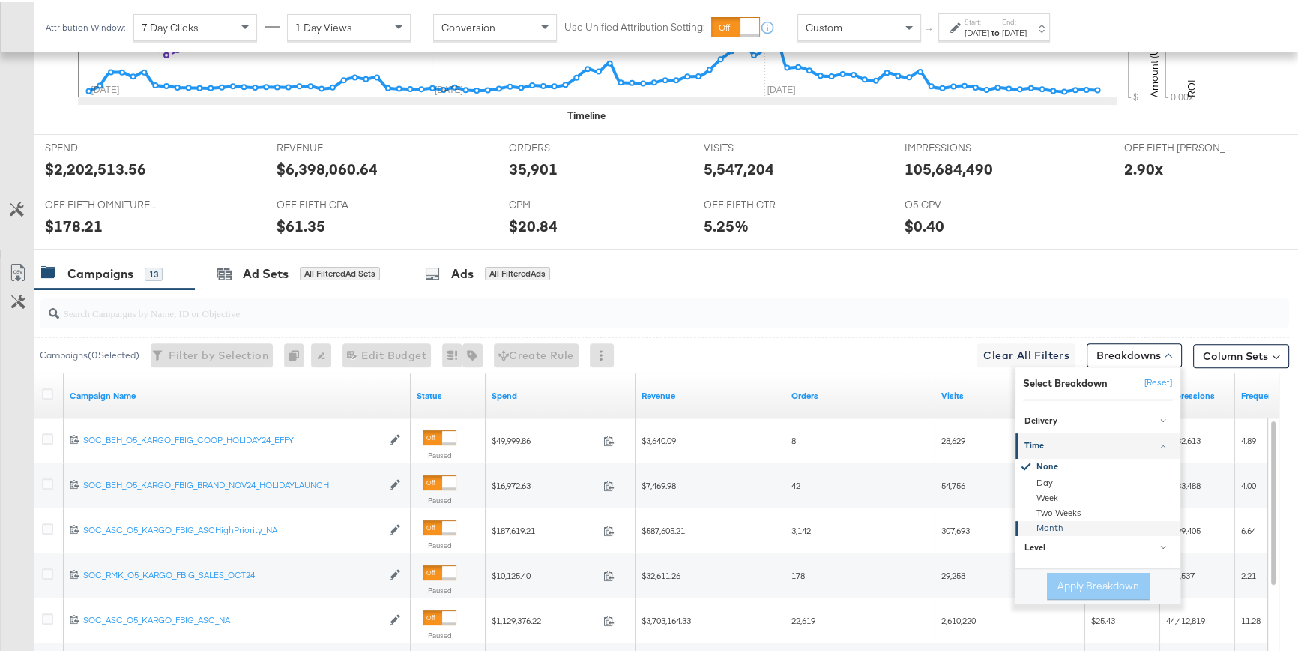
scroll to position [564, 0]
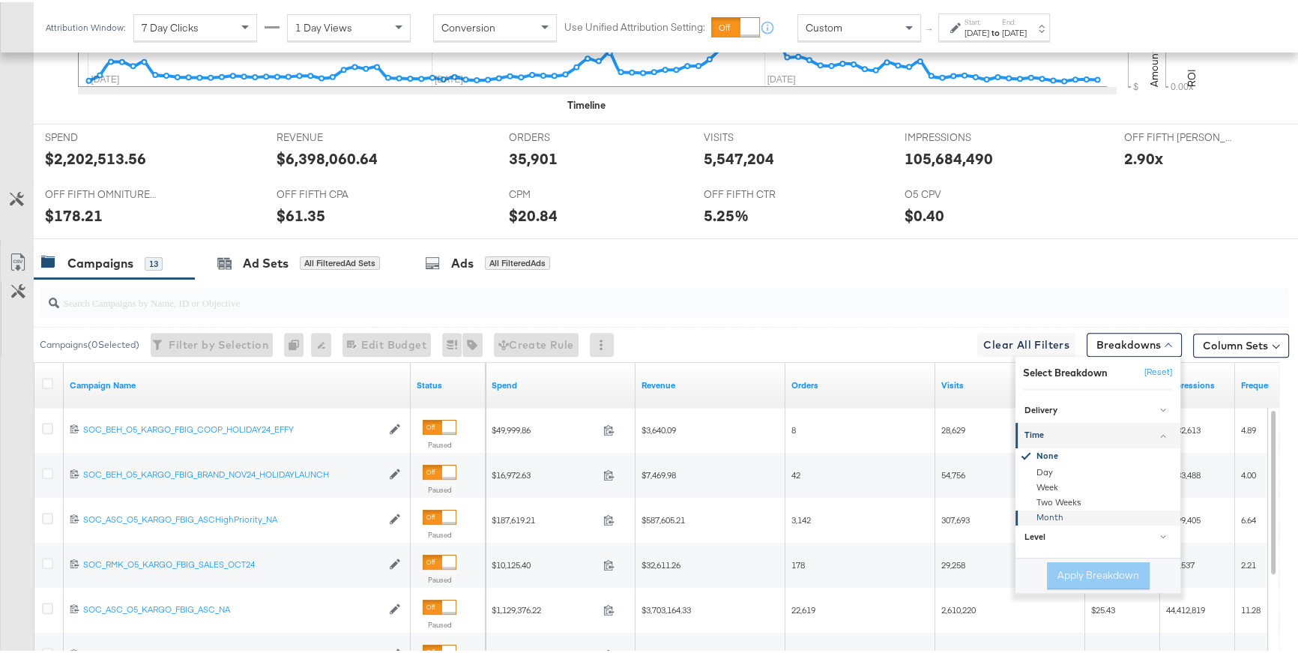
click at [1043, 516] on div "Month" at bounding box center [1099, 515] width 163 height 15
click at [1035, 483] on div "Week" at bounding box center [1099, 483] width 163 height 15
click at [1081, 573] on button "Apply Breakdown" at bounding box center [1098, 573] width 103 height 27
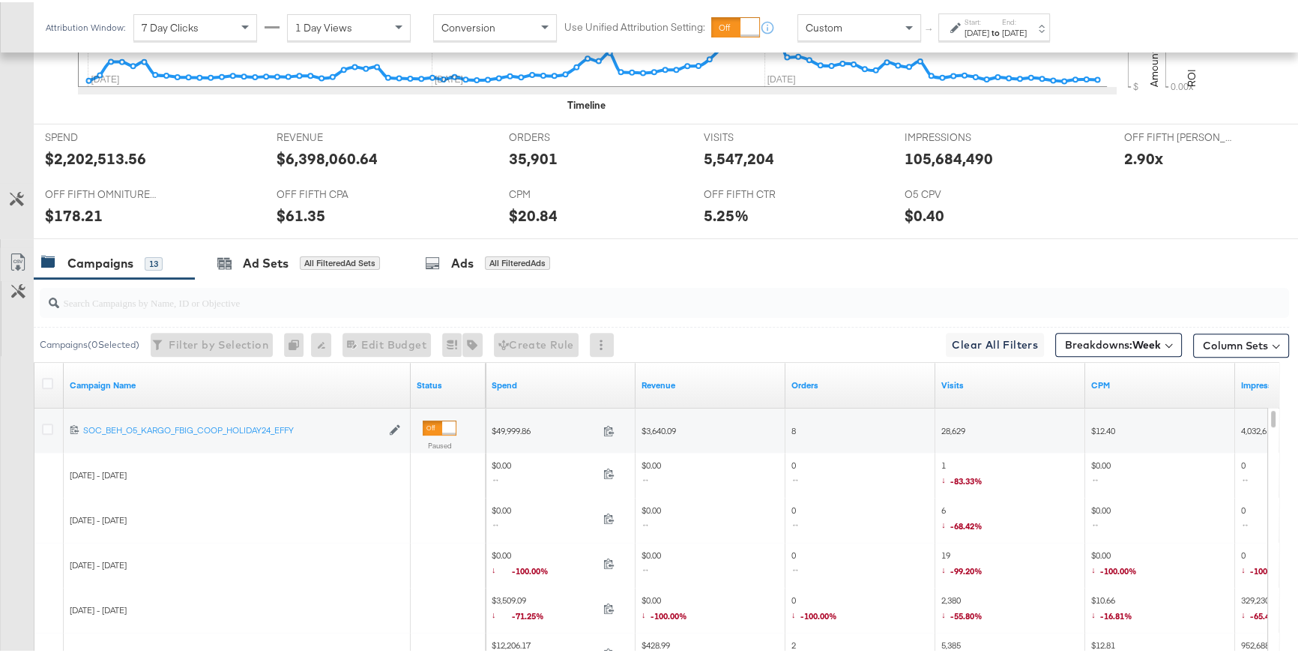
click at [962, 22] on div at bounding box center [957, 25] width 14 height 10
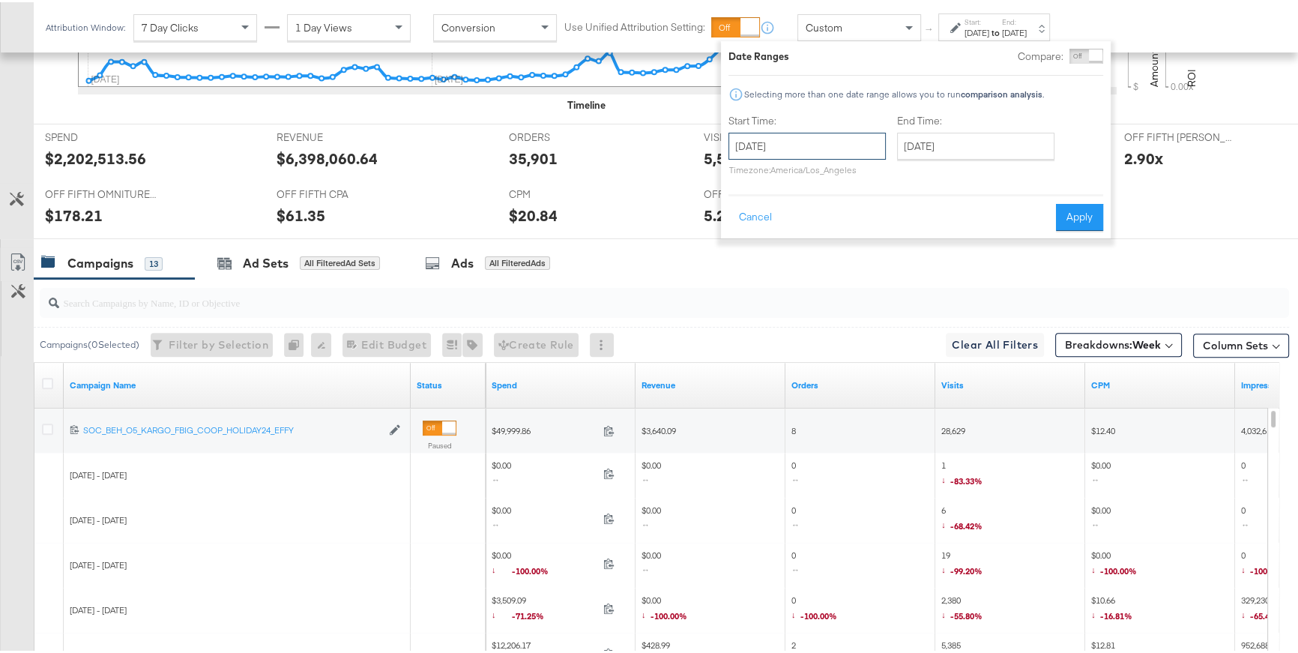
click at [807, 135] on input "[DATE]" at bounding box center [807, 143] width 157 height 27
click at [742, 239] on td "6" at bounding box center [745, 240] width 25 height 21
type input "[DATE]"
click at [945, 138] on input "[DATE]" at bounding box center [976, 143] width 157 height 27
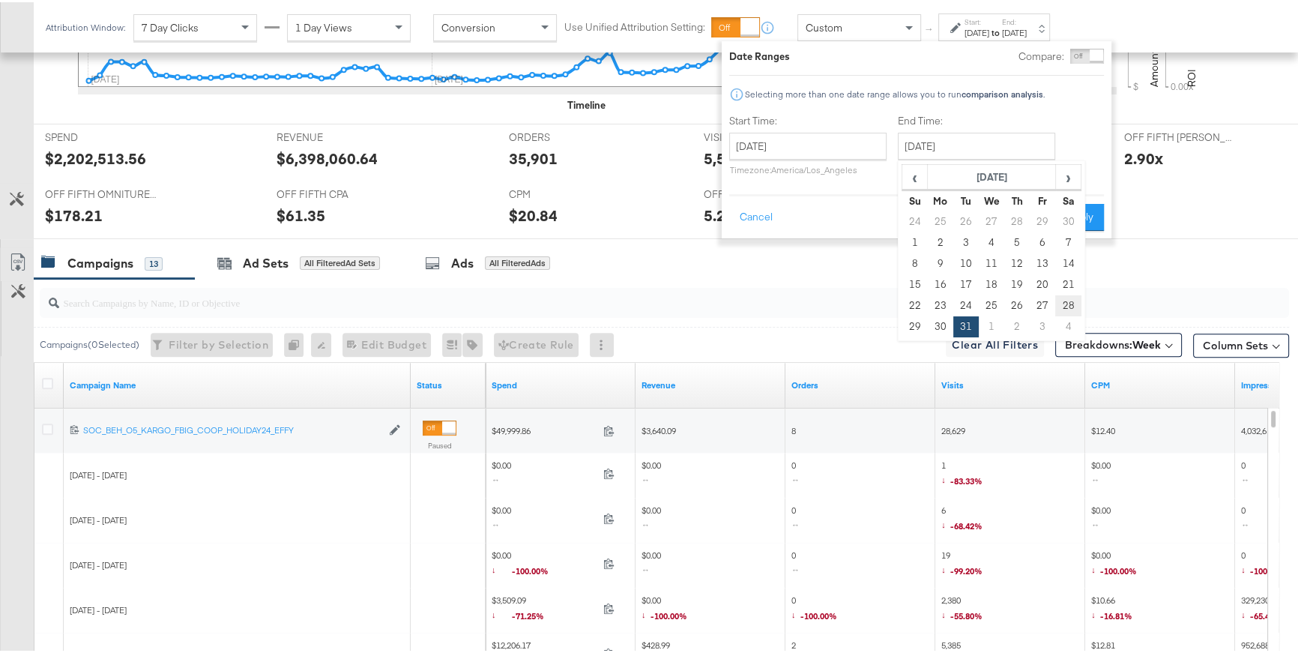
click at [1072, 308] on td "28" at bounding box center [1067, 303] width 25 height 21
type input "[DATE]"
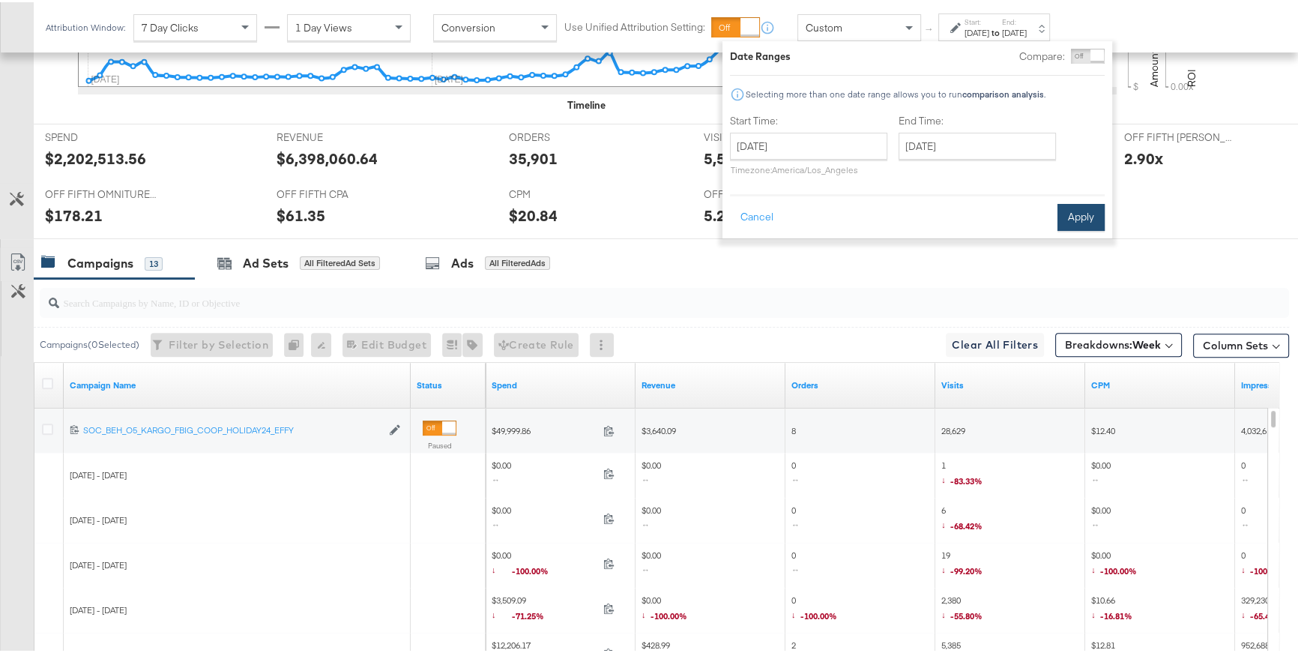
click at [1077, 223] on button "Apply" at bounding box center [1081, 215] width 47 height 27
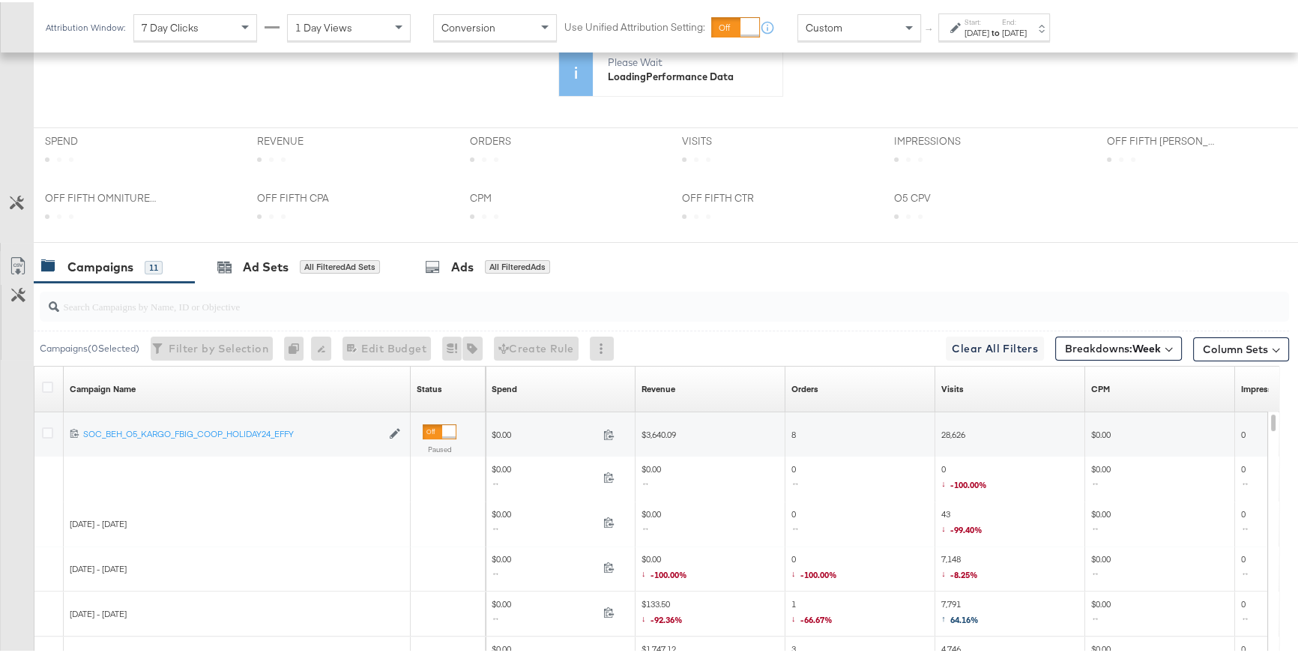
scroll to position [418, 0]
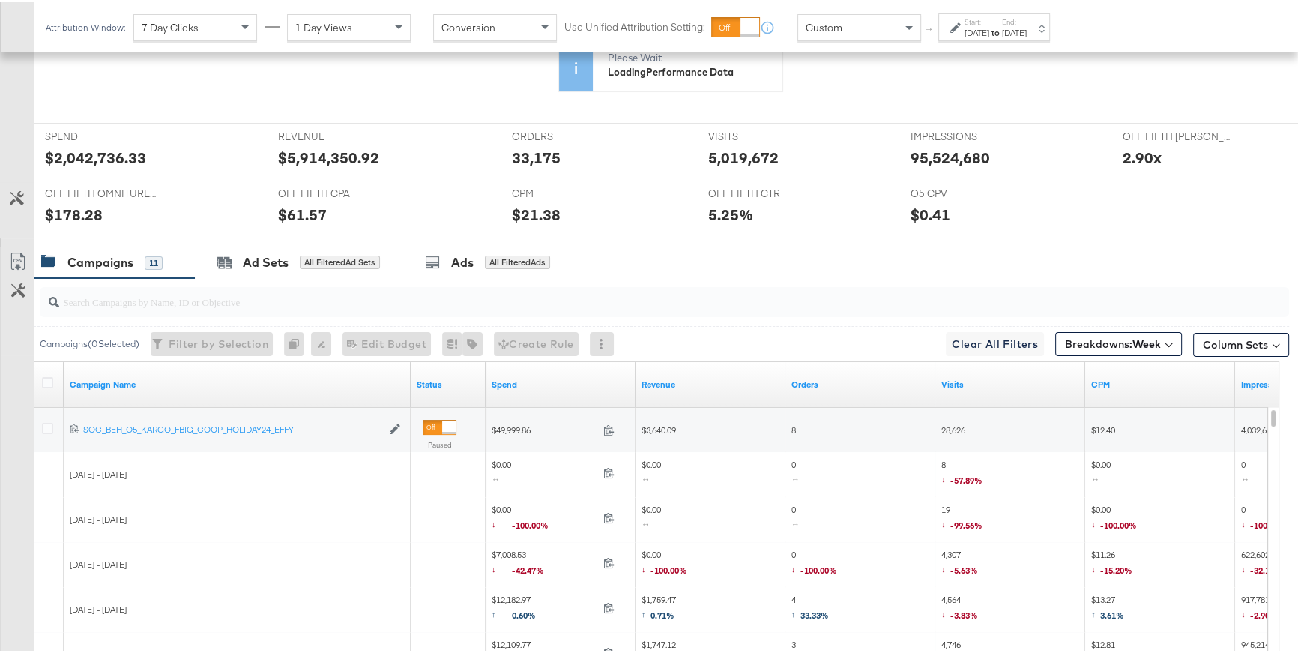
click at [951, 28] on icon at bounding box center [955, 25] width 10 height 10
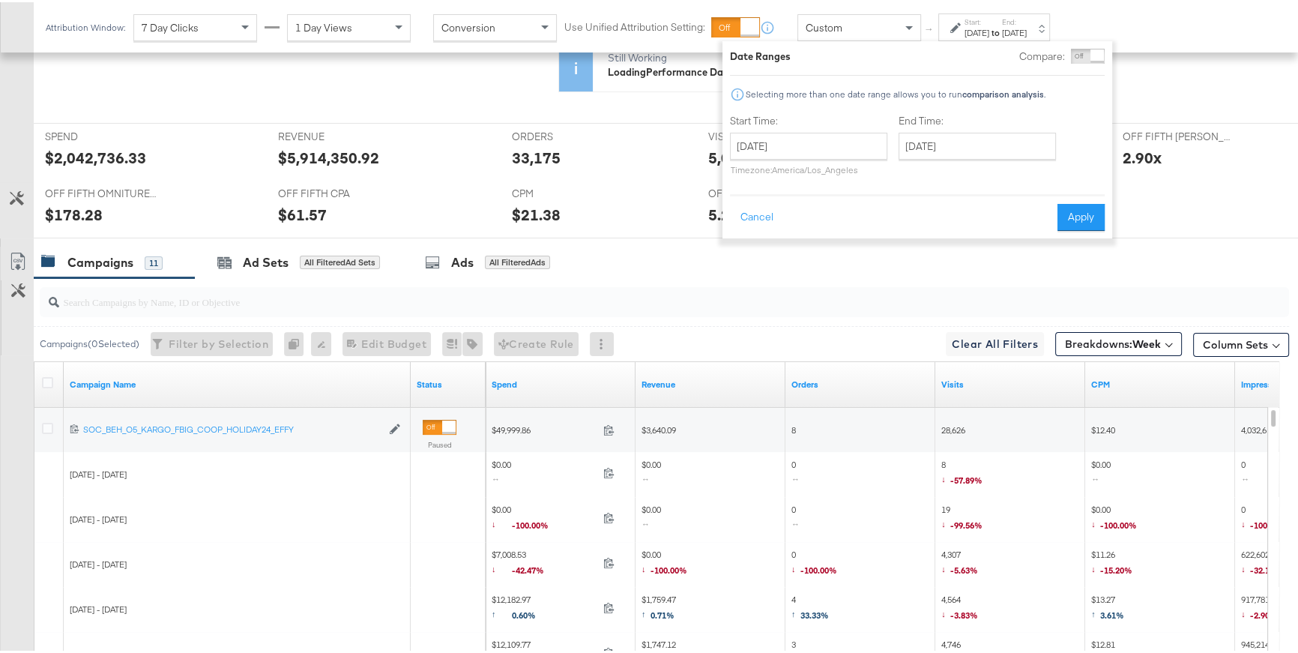
click at [951, 28] on icon at bounding box center [955, 25] width 10 height 10
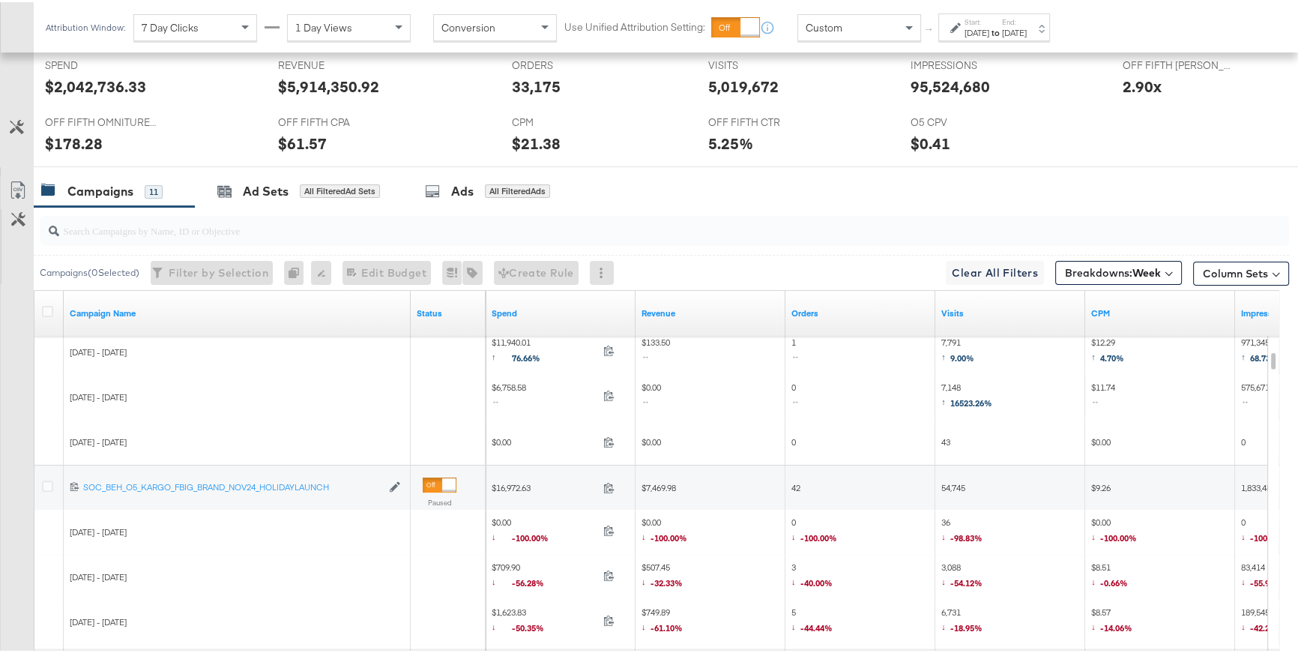
scroll to position [636, 0]
click at [525, 306] on link "Spend" at bounding box center [561, 311] width 138 height 12
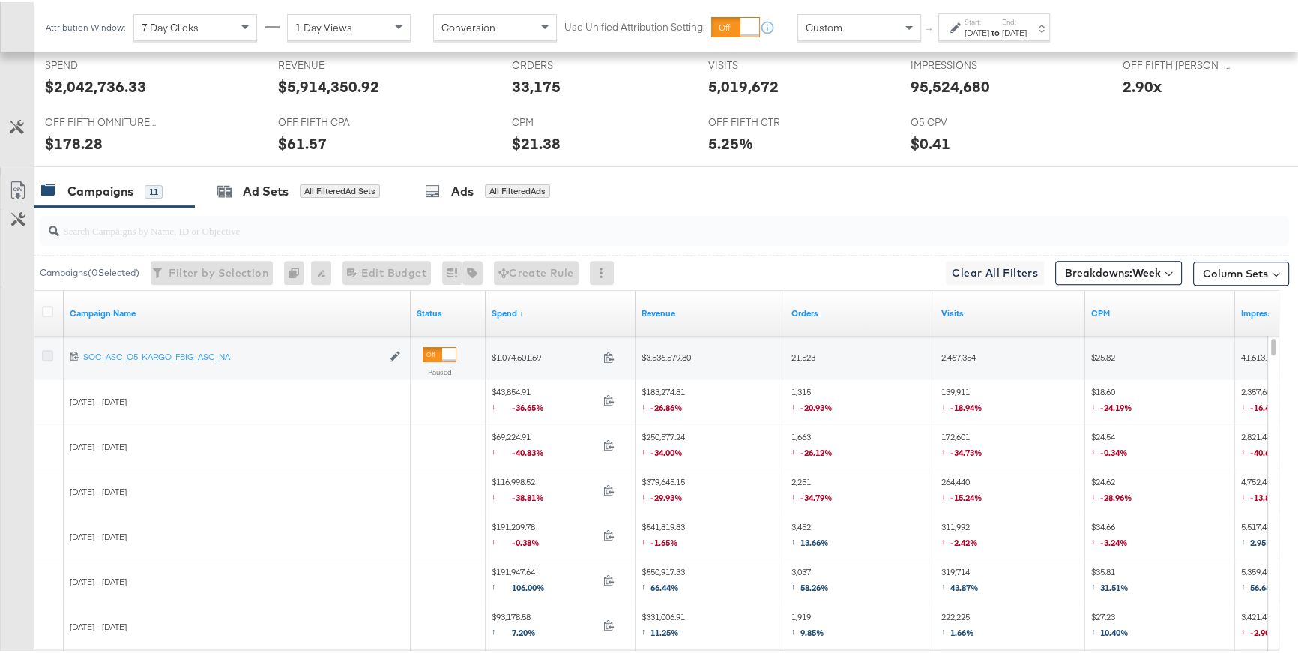
click at [46, 353] on icon at bounding box center [47, 353] width 11 height 11
click at [0, 0] on input "checkbox" at bounding box center [0, 0] width 0 height 0
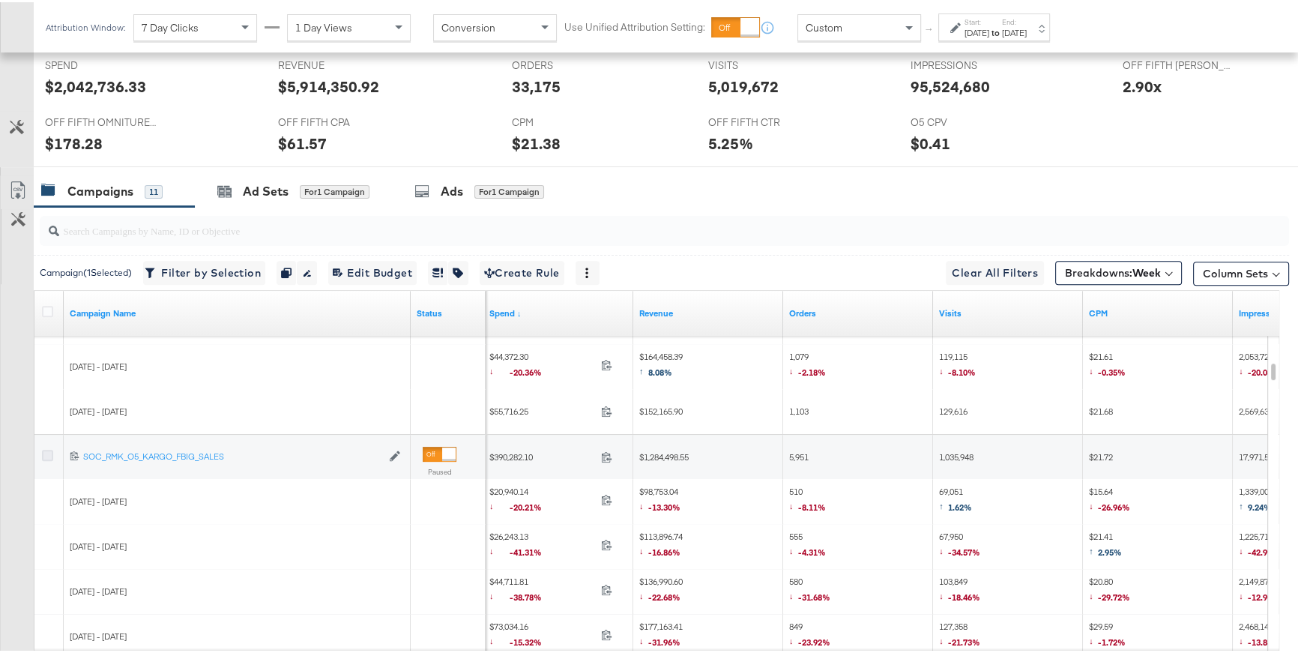
click at [47, 454] on icon at bounding box center [47, 453] width 11 height 11
click at [0, 0] on input "checkbox" at bounding box center [0, 0] width 0 height 0
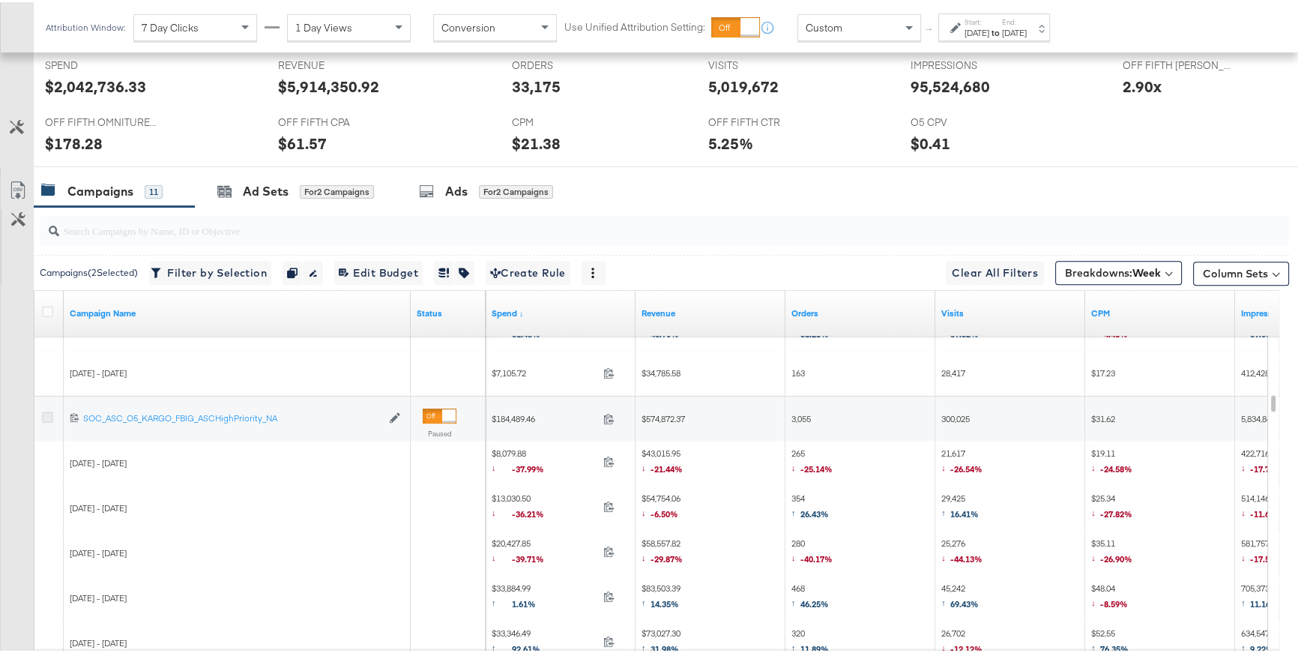
click at [47, 413] on icon at bounding box center [47, 414] width 11 height 11
click at [0, 0] on input "checkbox" at bounding box center [0, 0] width 0 height 0
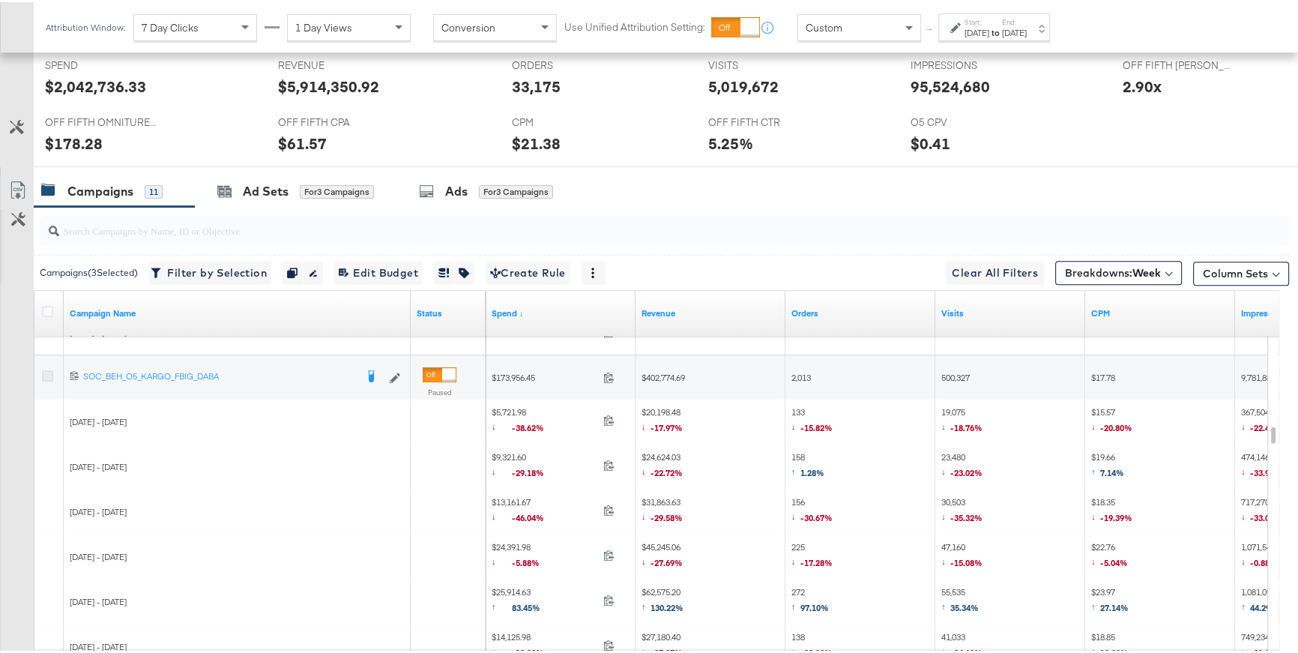
click at [50, 374] on icon at bounding box center [47, 373] width 11 height 11
click at [0, 0] on input "checkbox" at bounding box center [0, 0] width 0 height 0
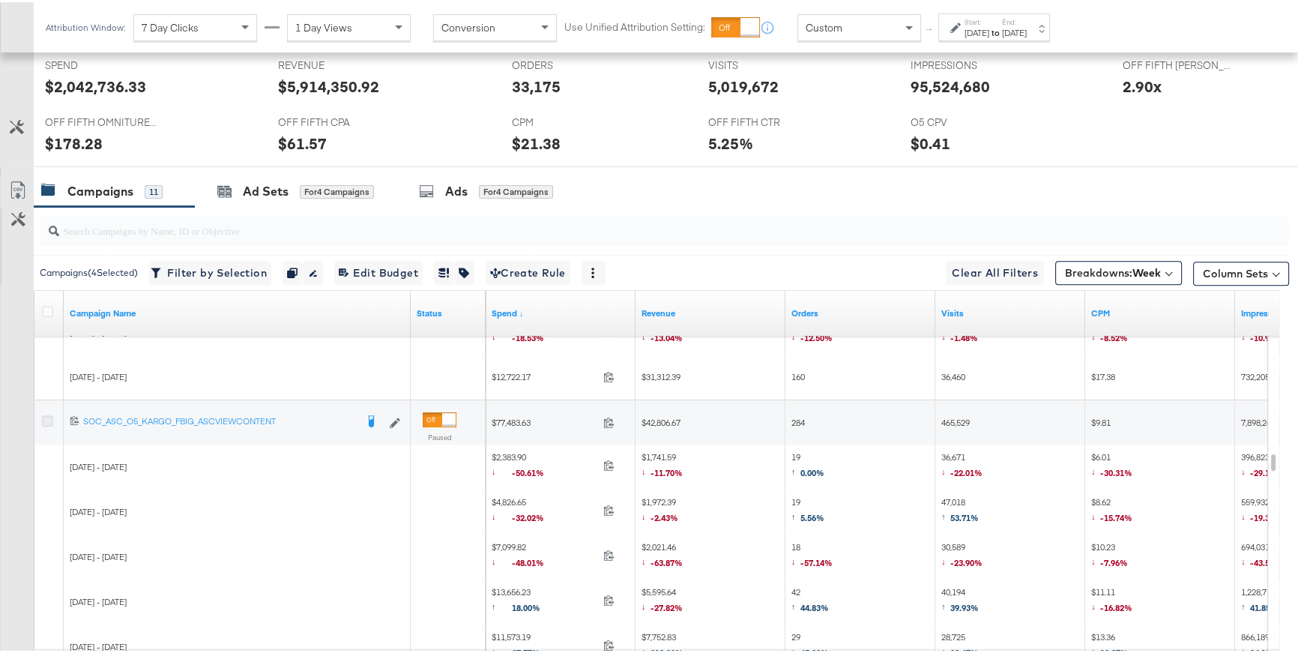
click at [44, 418] on icon at bounding box center [47, 418] width 11 height 11
click at [0, 0] on input "checkbox" at bounding box center [0, 0] width 0 height 0
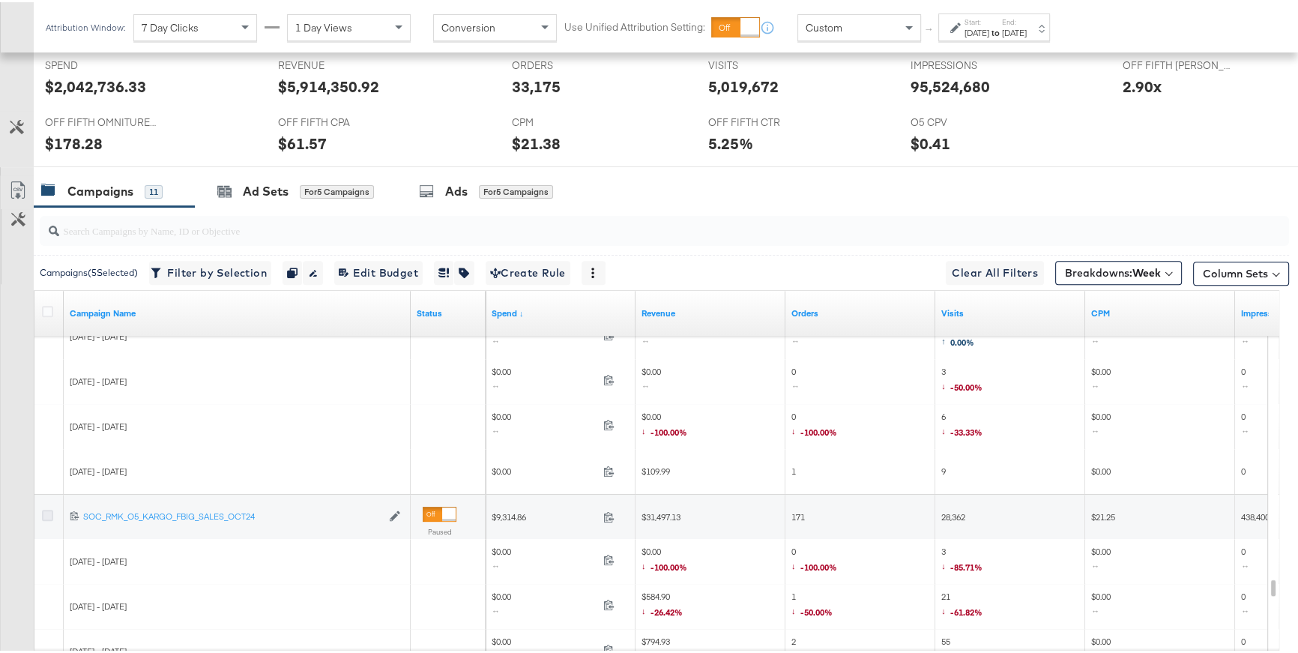
click at [42, 511] on icon at bounding box center [47, 512] width 11 height 11
click at [0, 0] on input "checkbox" at bounding box center [0, 0] width 0 height 0
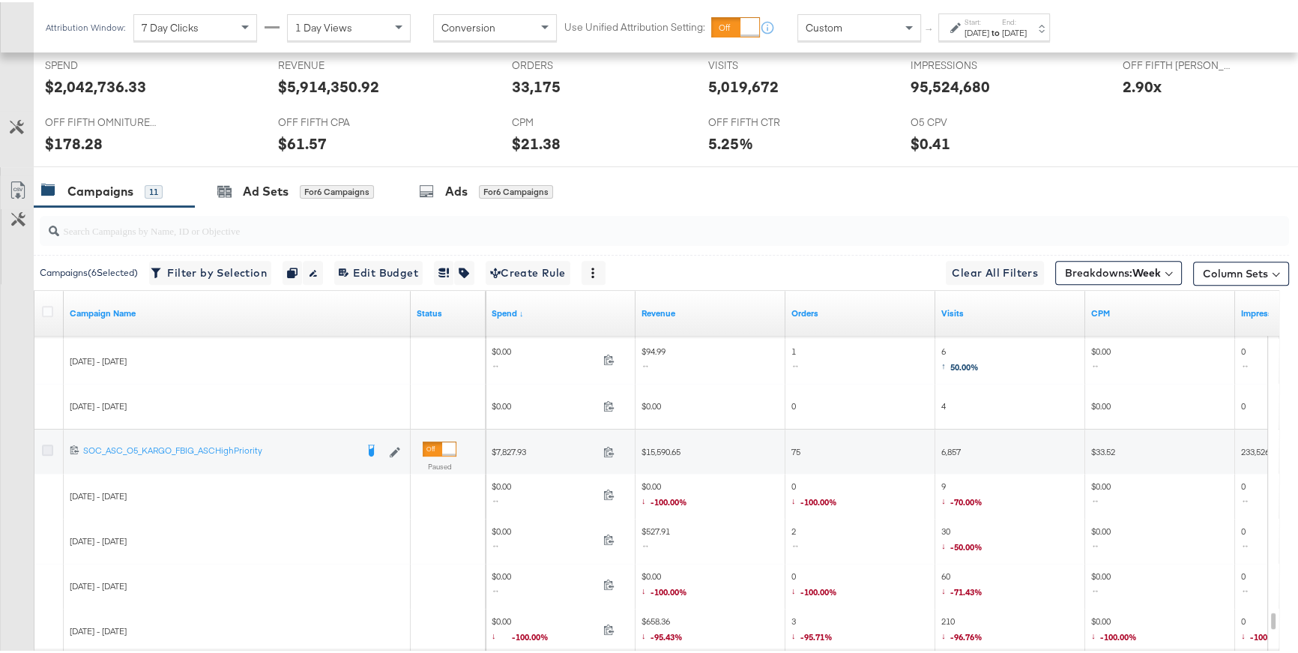
click at [49, 444] on icon at bounding box center [47, 447] width 11 height 11
click at [0, 0] on input "checkbox" at bounding box center [0, 0] width 0 height 0
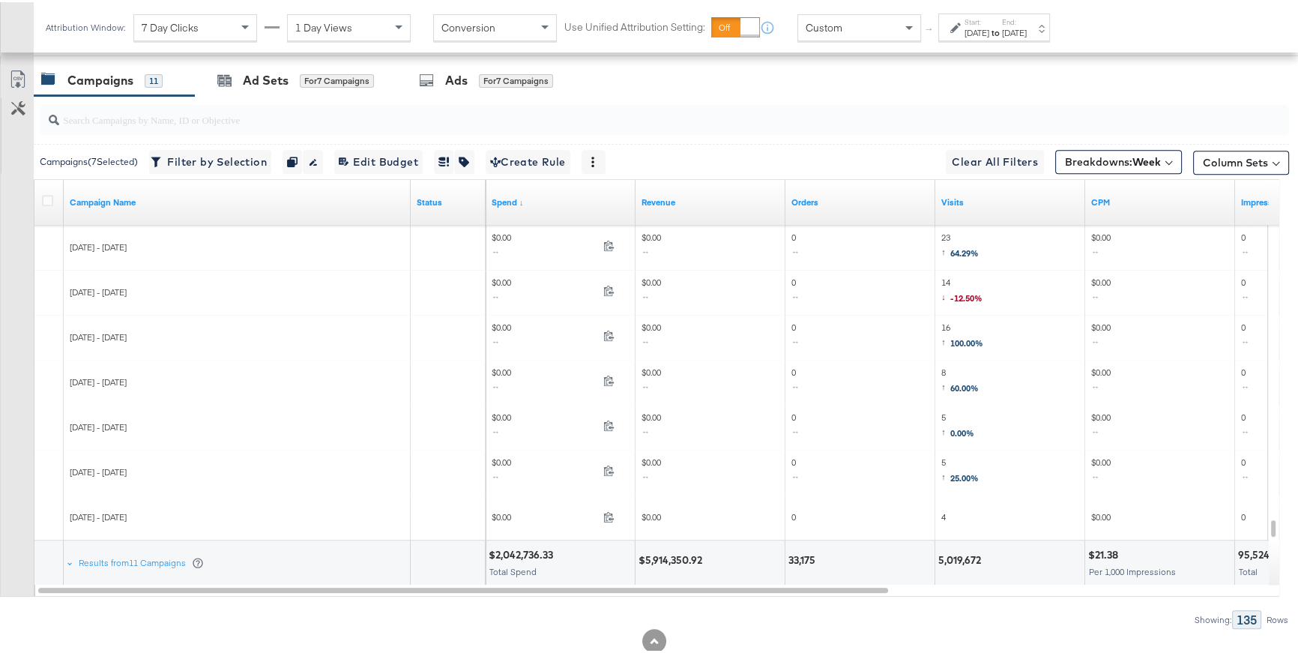
scroll to position [786, 0]
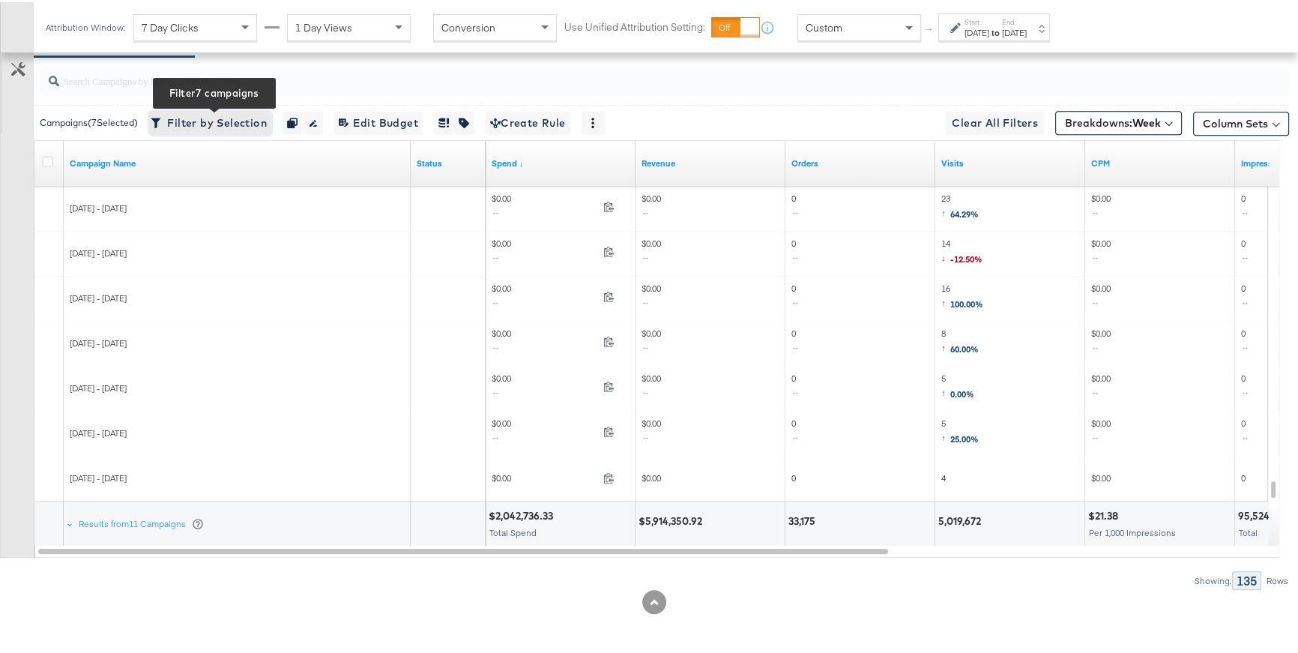
click at [208, 122] on span "Filter by Selection Filter 7 campaigns" at bounding box center [210, 121] width 113 height 19
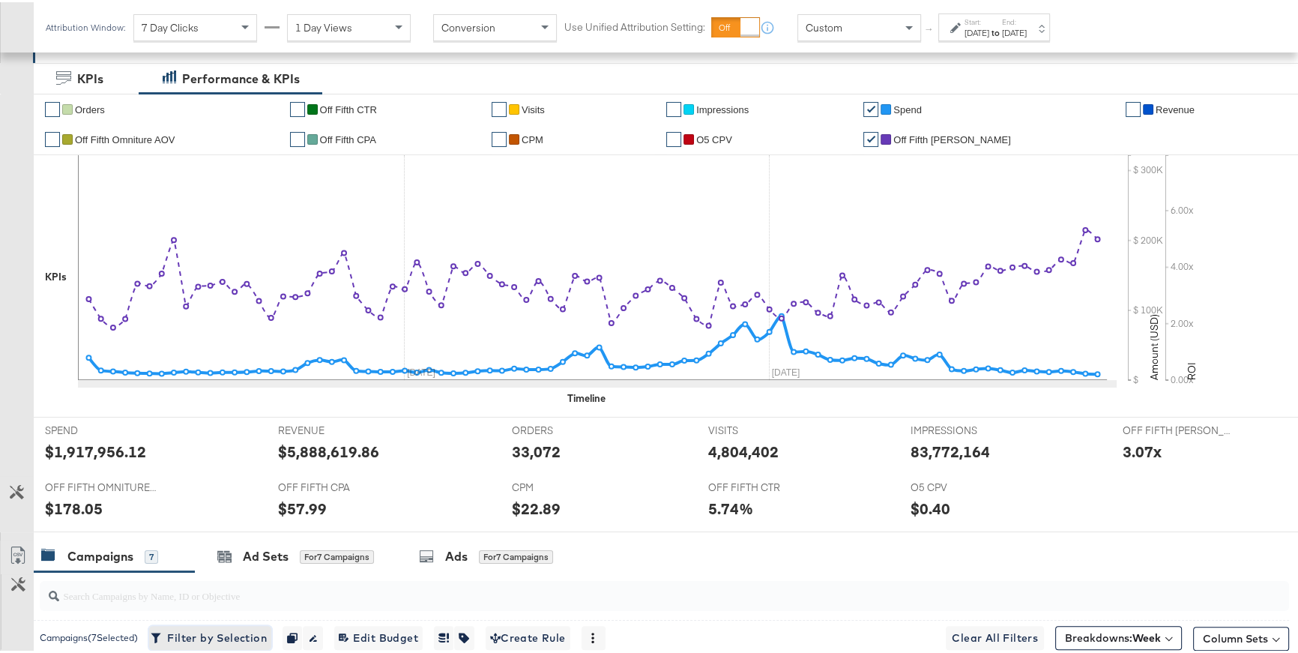
scroll to position [241, 0]
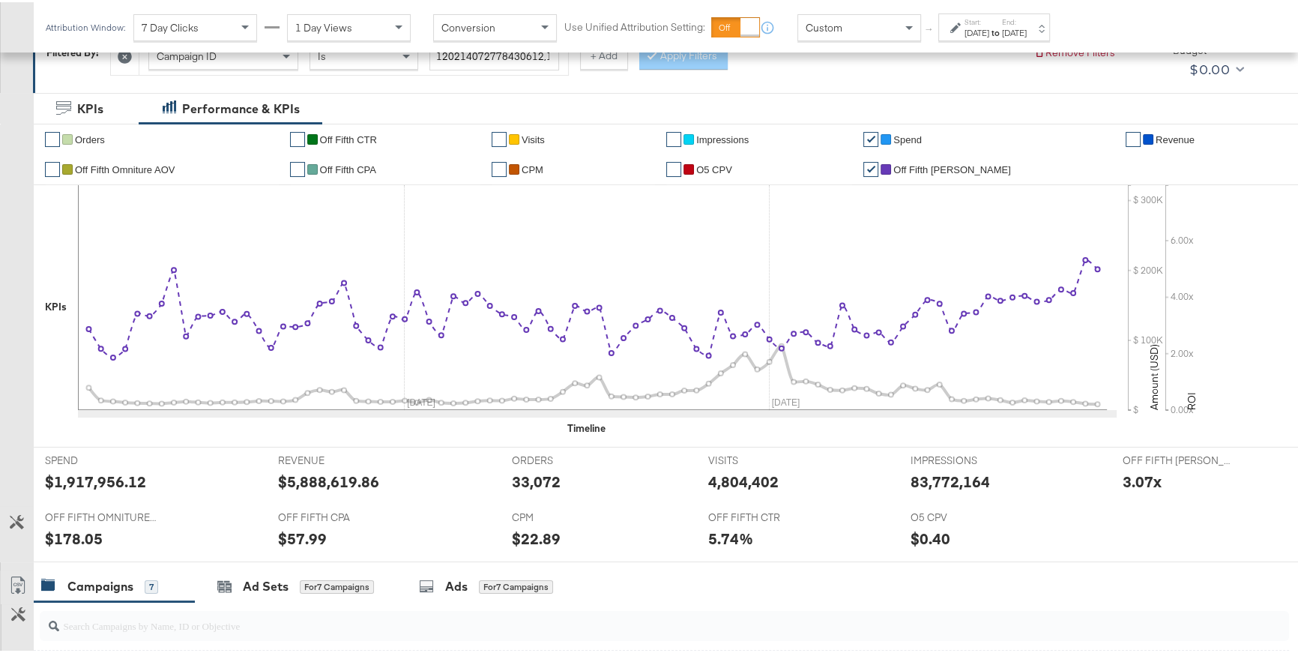
click at [879, 166] on link "✔" at bounding box center [871, 167] width 15 height 15
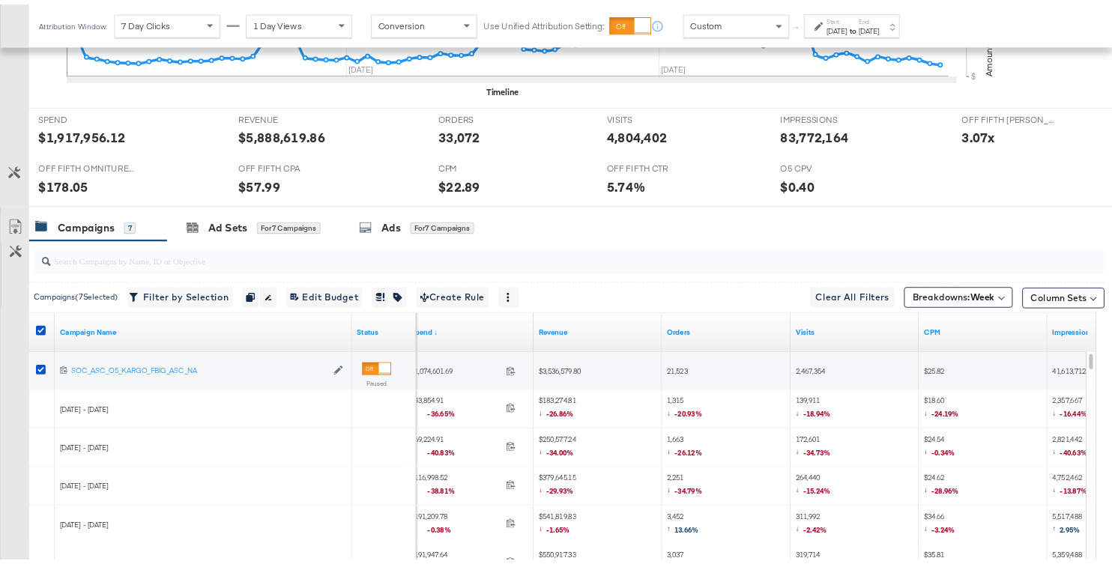
scroll to position [566, 0]
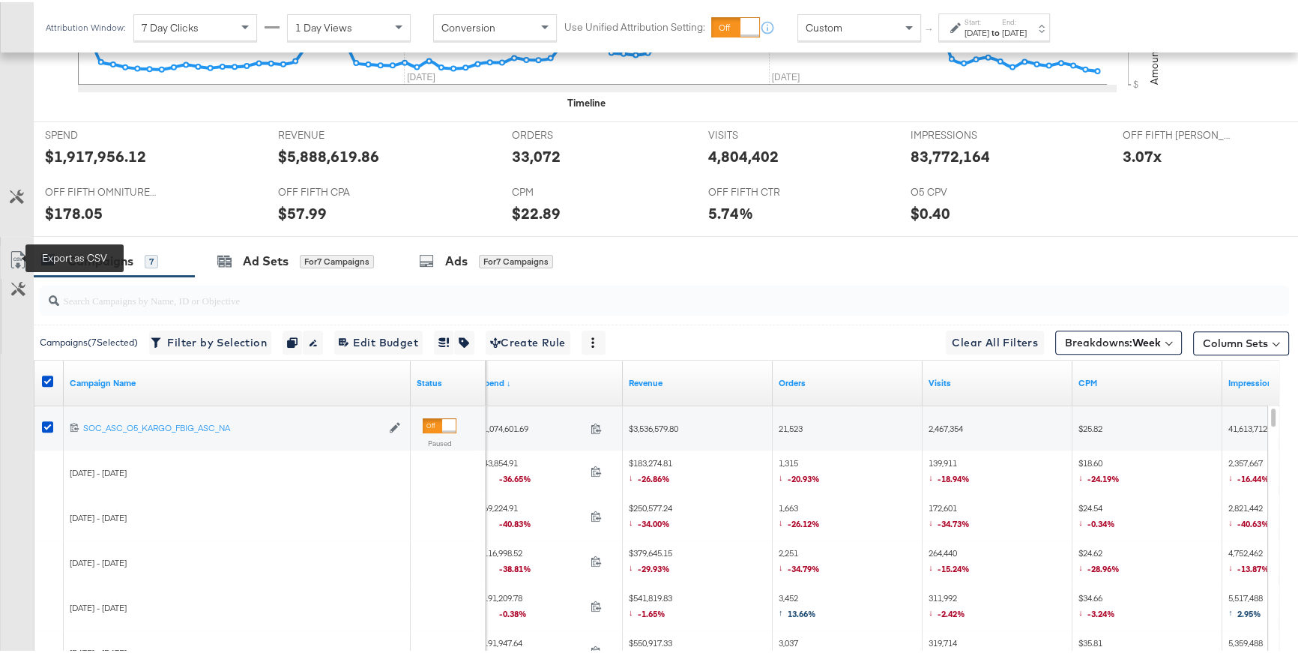
click at [16, 253] on icon at bounding box center [18, 258] width 18 height 18
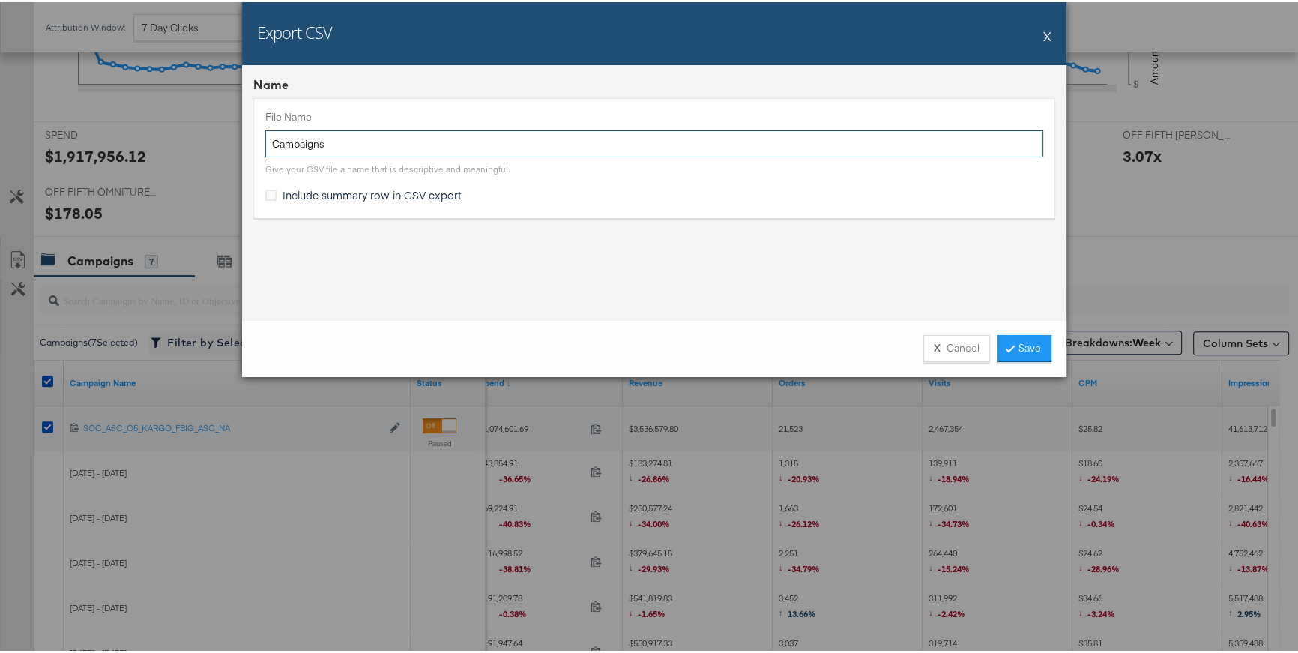
click at [342, 145] on input "Campaigns" at bounding box center [654, 142] width 778 height 28
type input "Campaigns by fiscal week spend"
click at [1008, 345] on icon at bounding box center [1010, 345] width 4 height 9
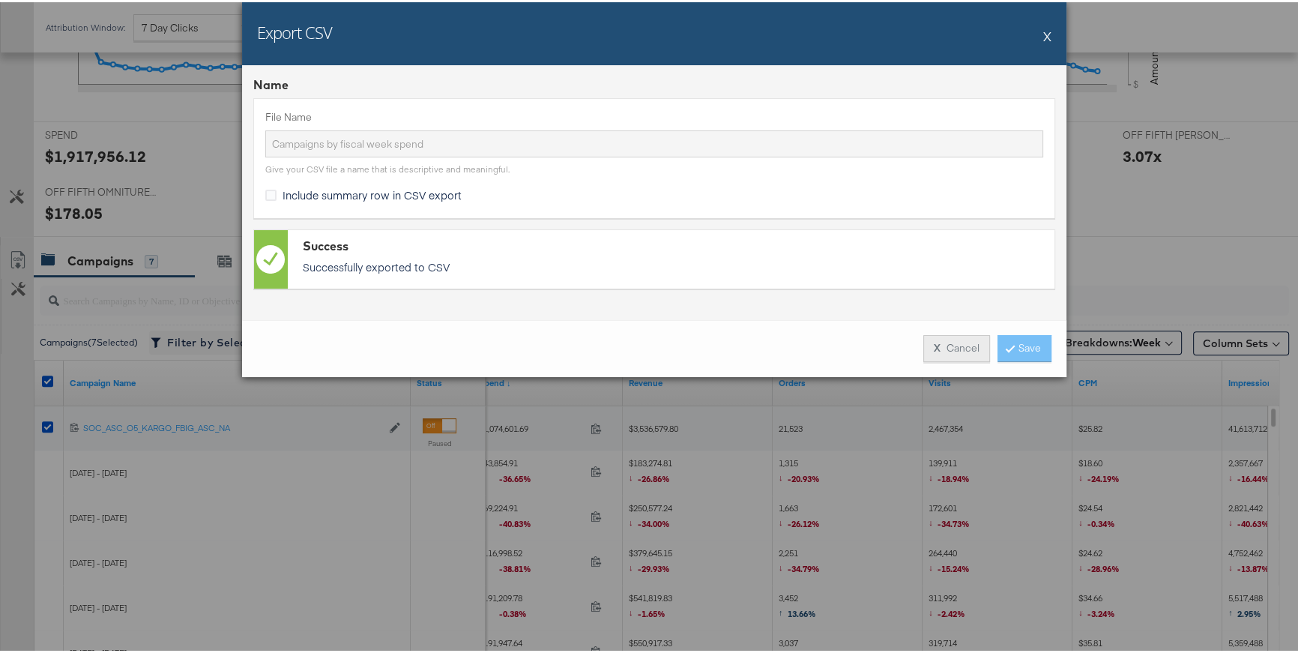
click at [948, 347] on button "X Cancel" at bounding box center [956, 346] width 67 height 27
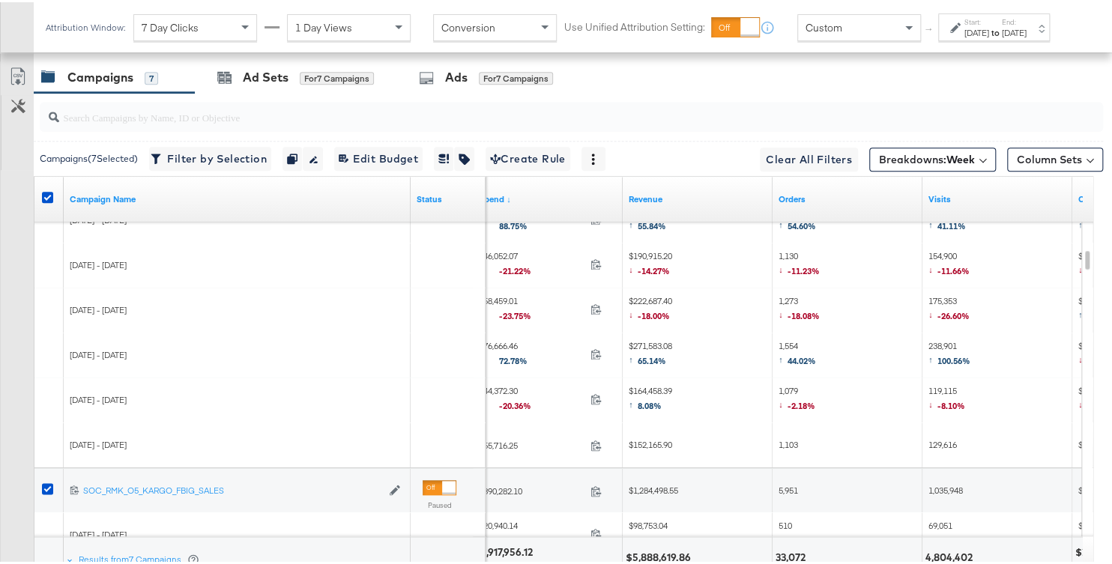
scroll to position [888, 0]
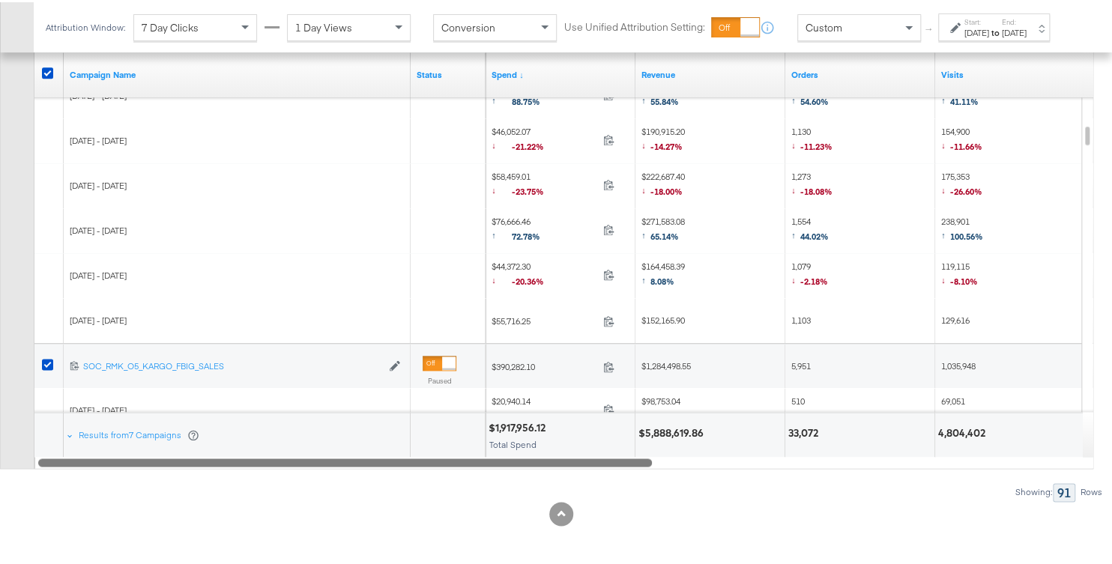
drag, startPoint x: 537, startPoint y: 457, endPoint x: 486, endPoint y: 459, distance: 51.0
click at [486, 459] on div at bounding box center [345, 460] width 614 height 13
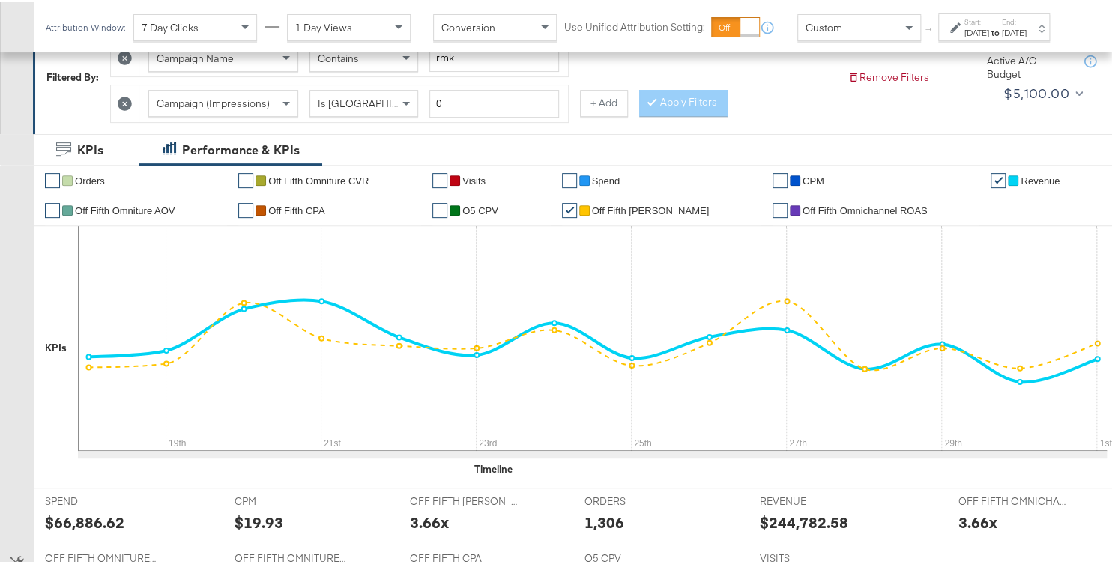
click at [950, 31] on icon at bounding box center [955, 25] width 10 height 10
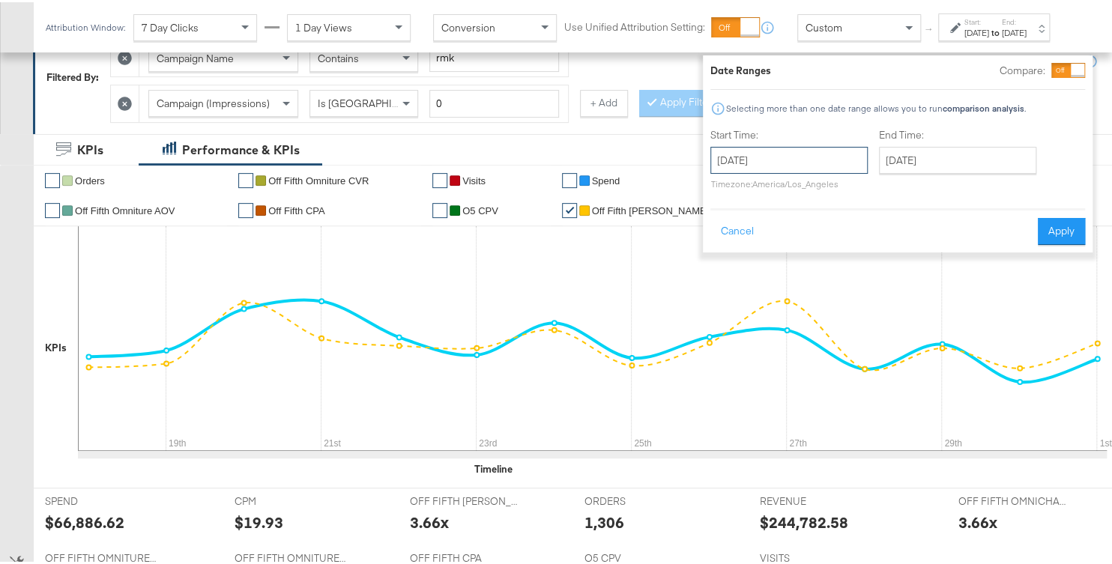
click at [786, 168] on input "September 18th 2025" at bounding box center [789, 158] width 157 height 27
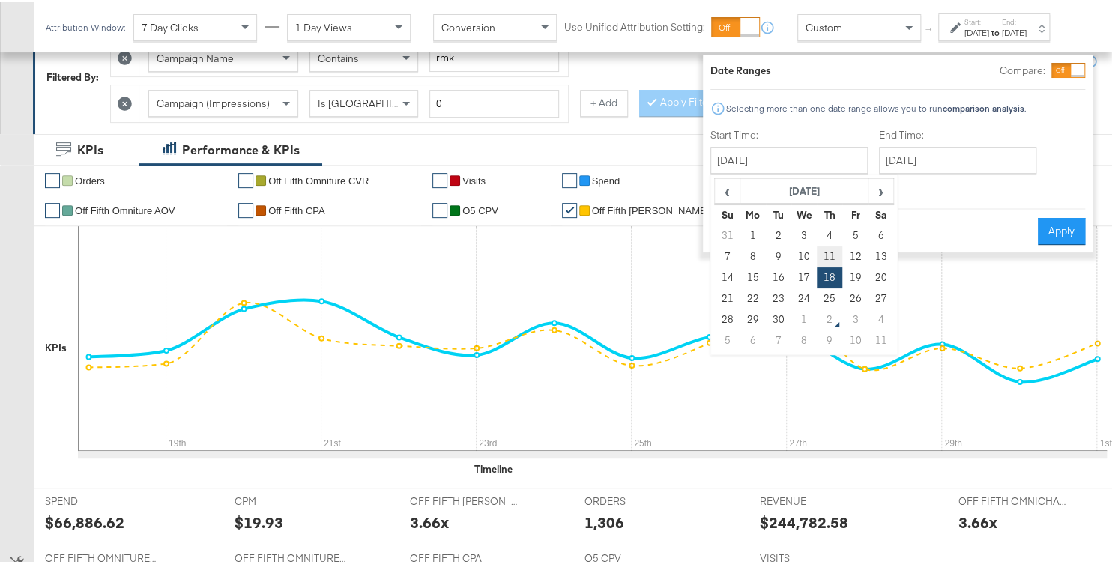
click at [817, 254] on td "11" at bounding box center [829, 254] width 25 height 21
type input "September 11th 2025"
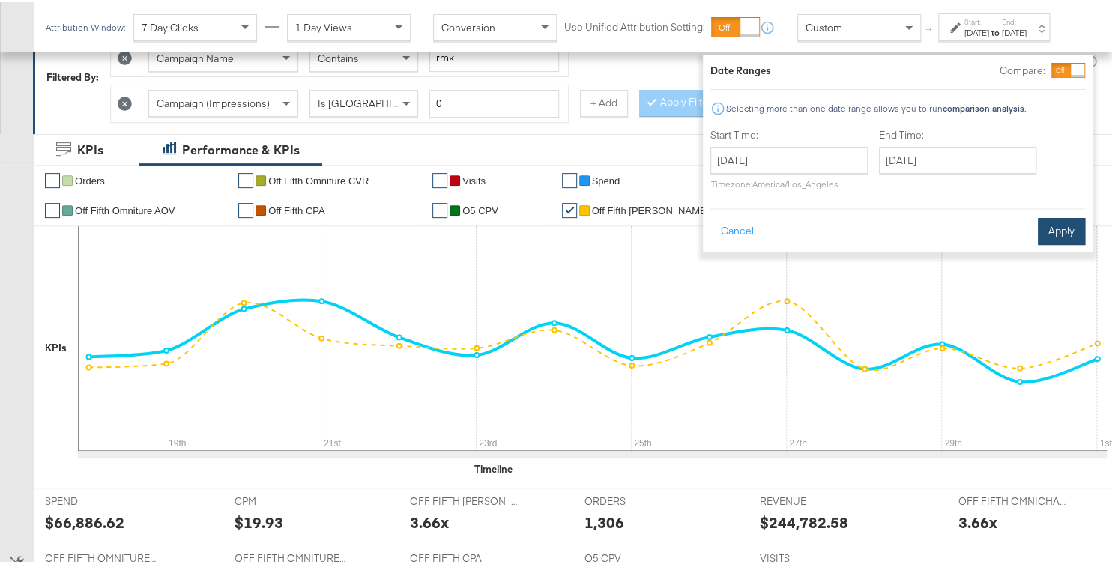
click at [1040, 228] on button "Apply" at bounding box center [1061, 229] width 47 height 27
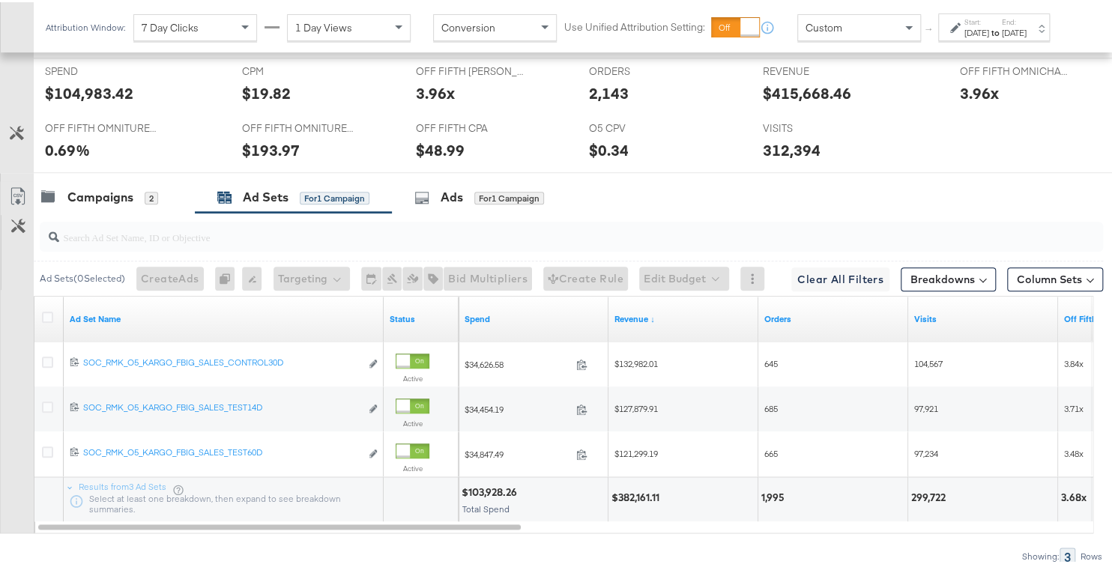
scroll to position [681, 0]
